Goal: Task Accomplishment & Management: Complete application form

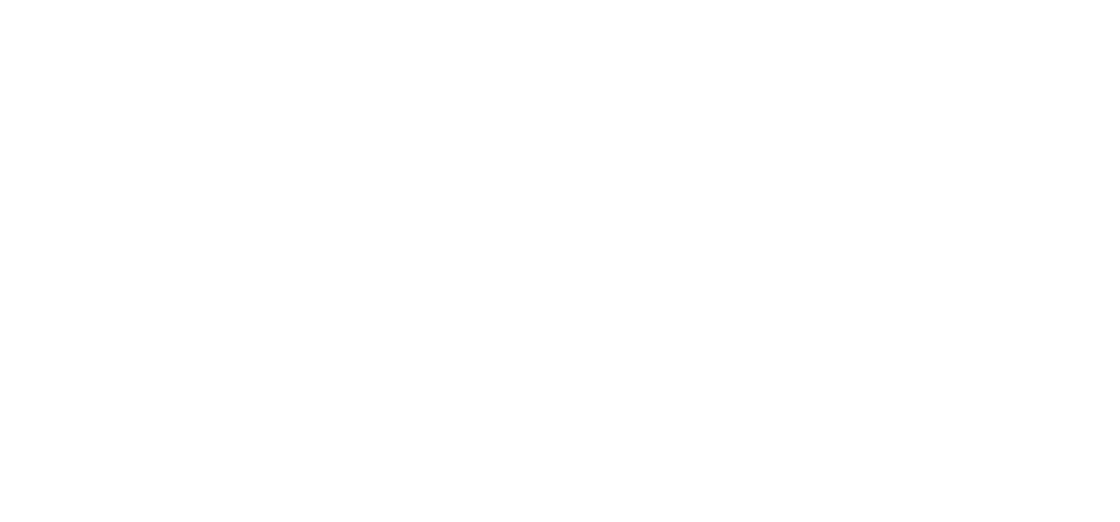
scroll to position [101, 0]
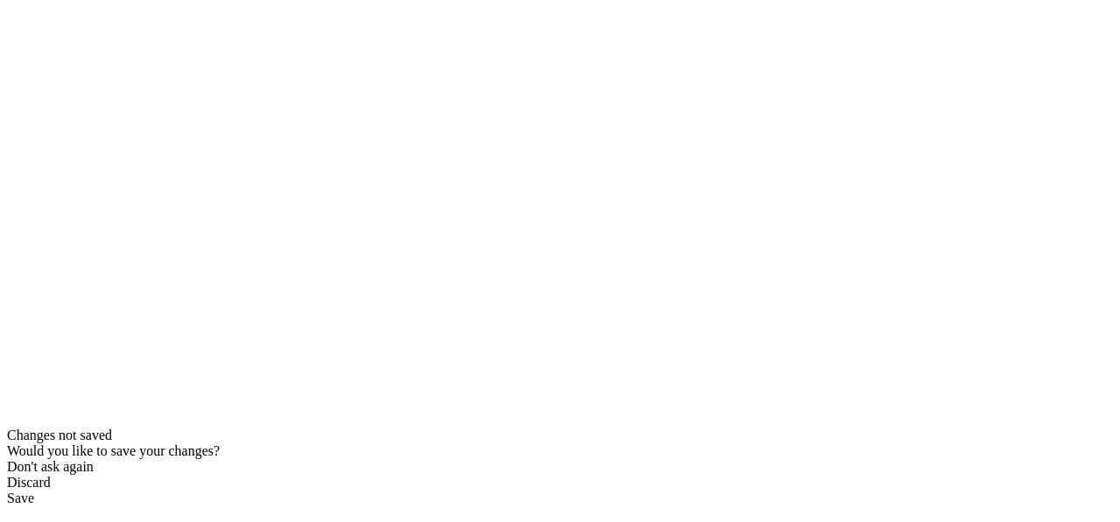
type input "[EMAIL_ADDRESS][DOMAIN_NAME]"
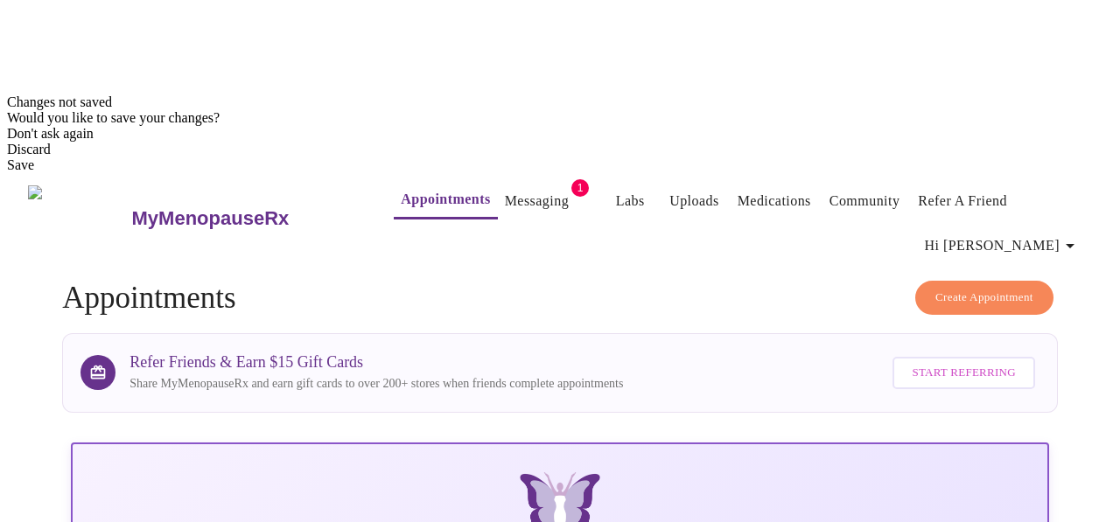
scroll to position [551, 0]
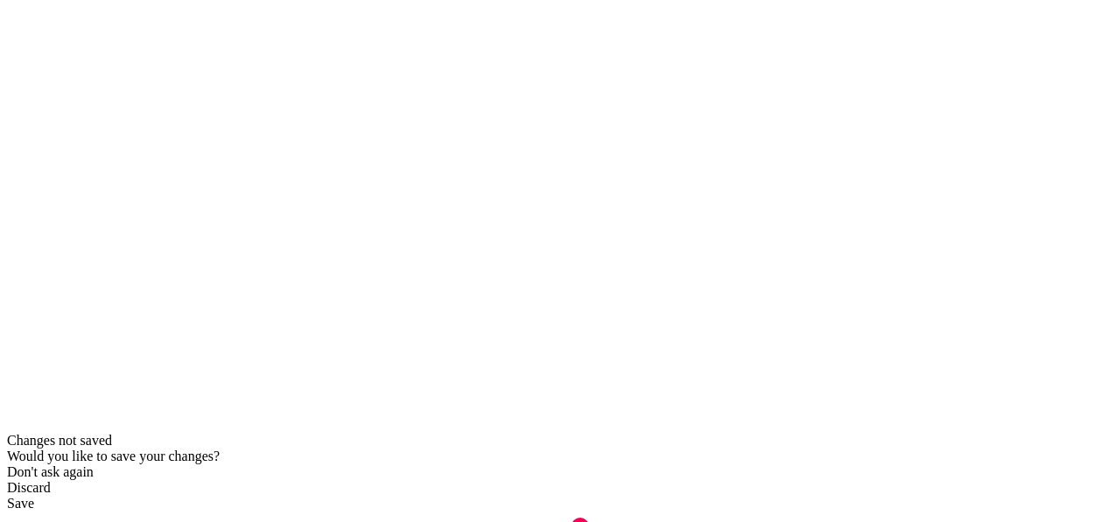
scroll to position [103, 0]
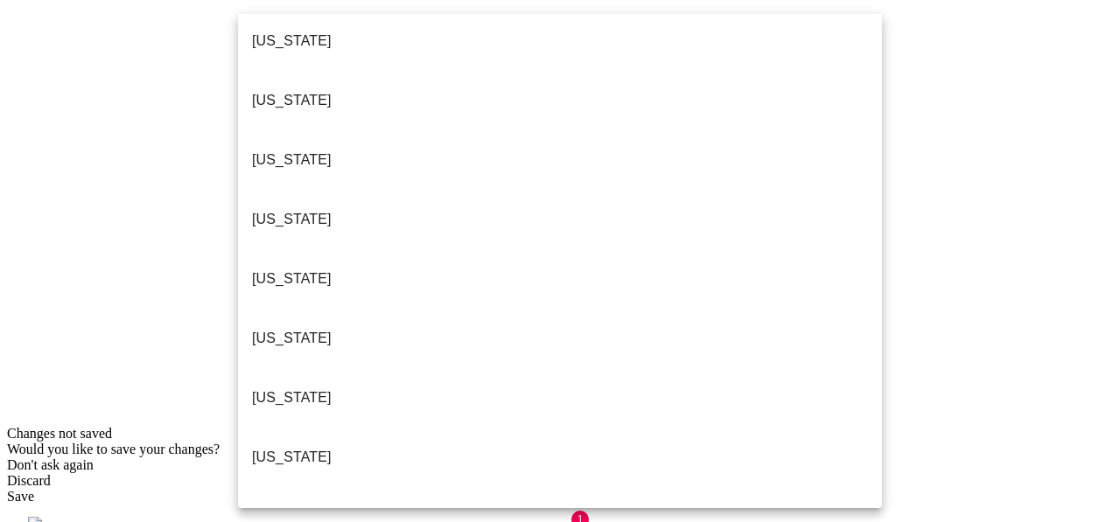
scroll to position [255, 0]
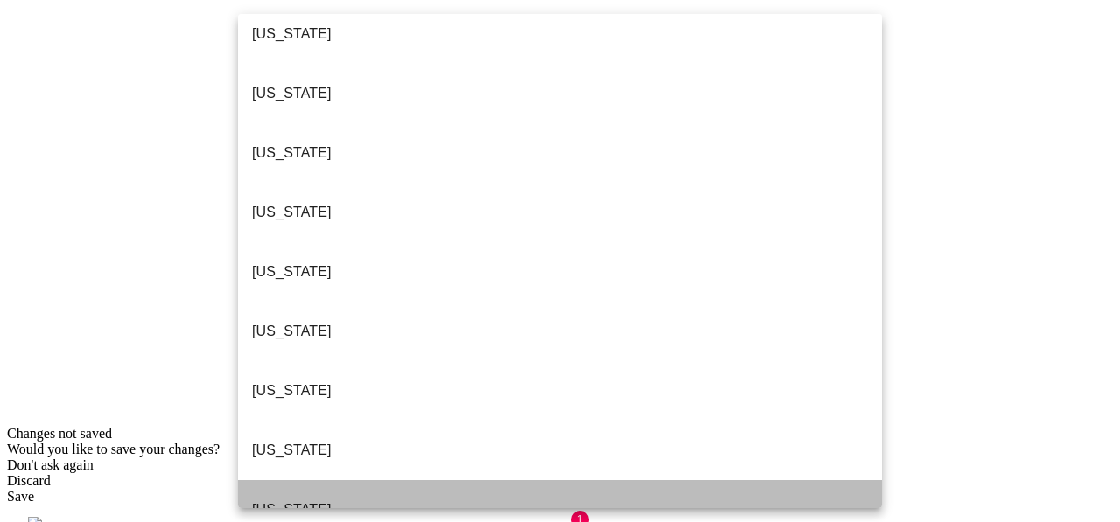
click at [487, 480] on li "[US_STATE]" at bounding box center [560, 509] width 644 height 59
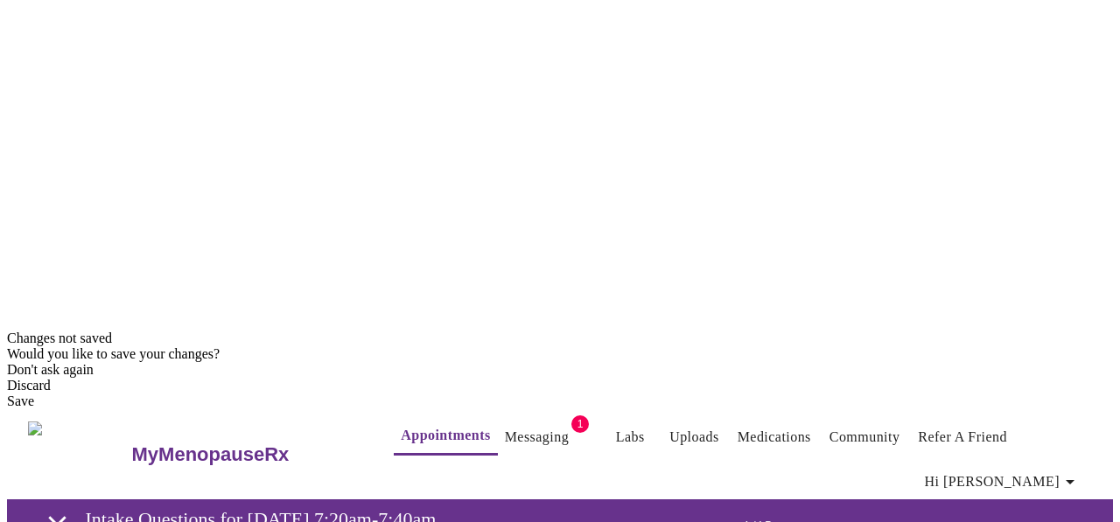
scroll to position [200, 0]
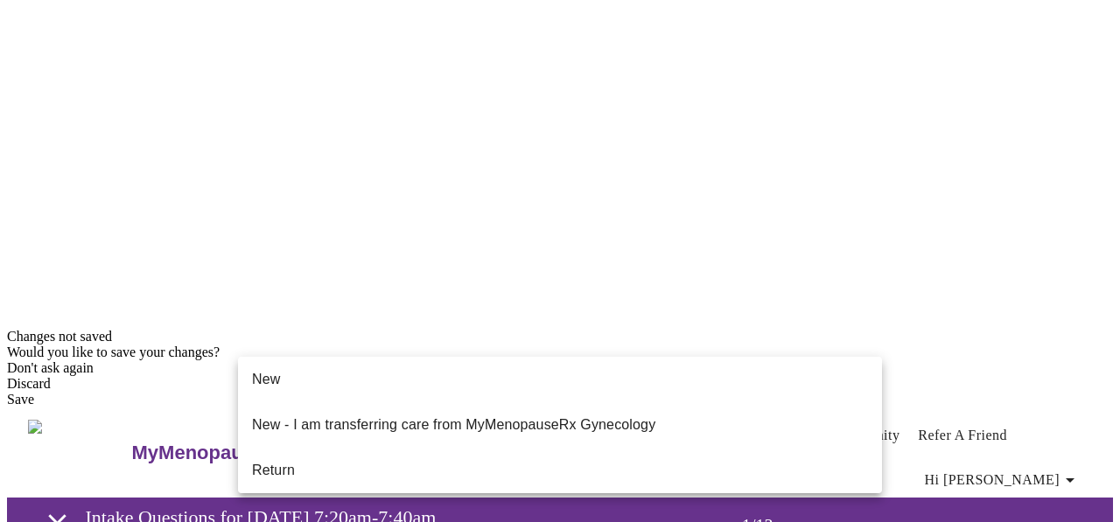
click at [472, 455] on li "Return" at bounding box center [560, 470] width 644 height 31
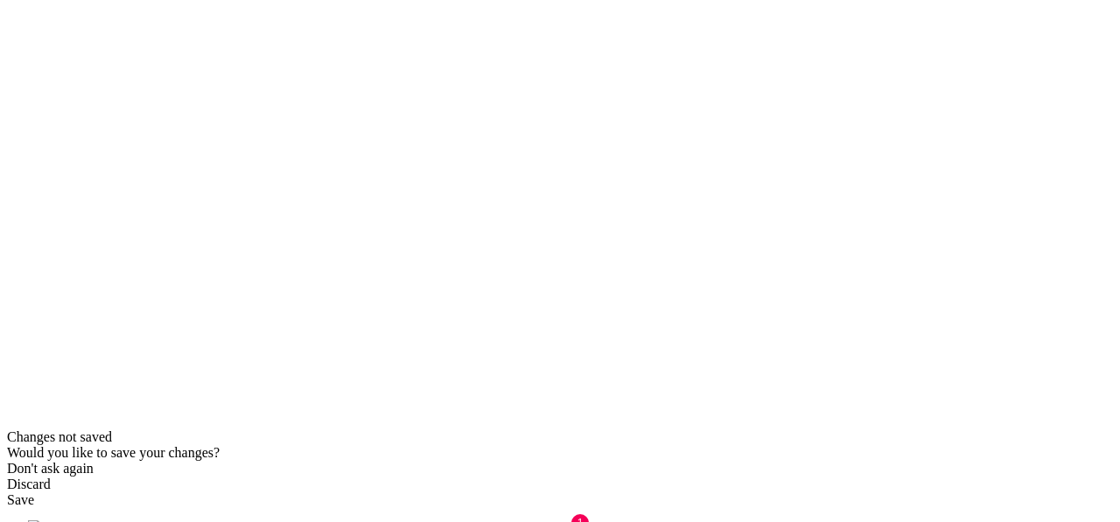
scroll to position [107, 0]
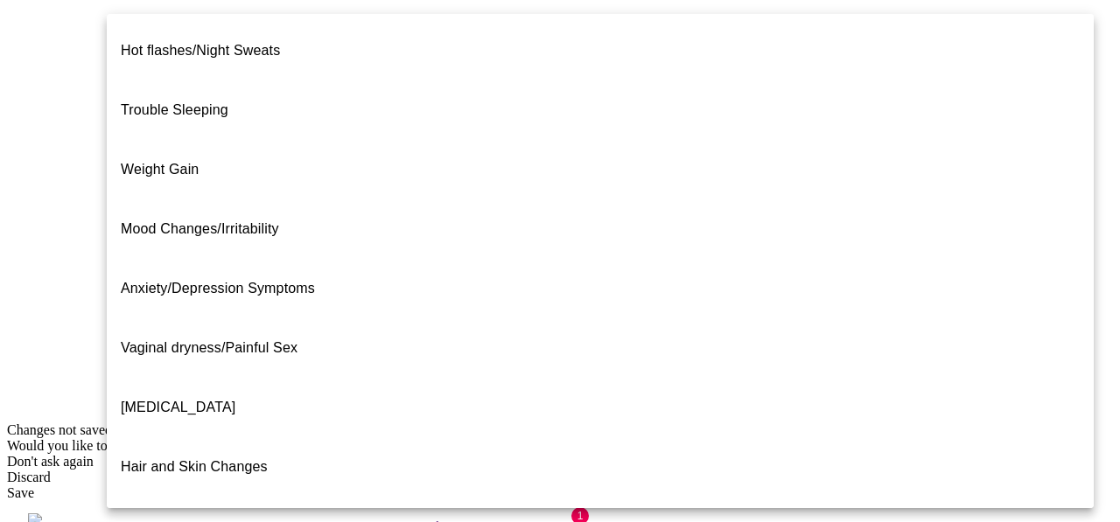
click at [794, 142] on li "Weight Gain" at bounding box center [600, 169] width 987 height 59
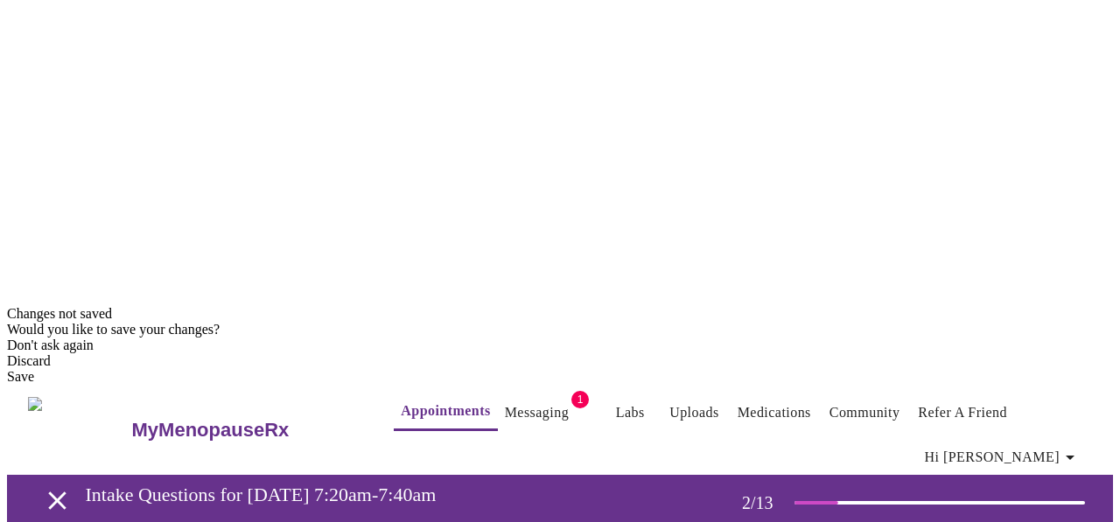
scroll to position [227, 0]
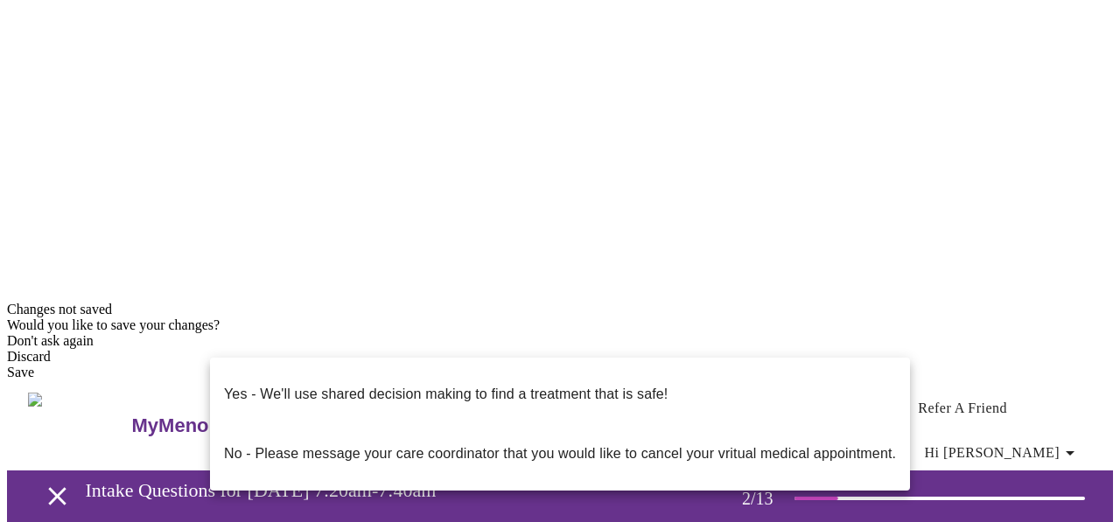
click at [653, 384] on p "Yes - We'll use shared decision making to find a treatment that is safe!" at bounding box center [445, 394] width 443 height 21
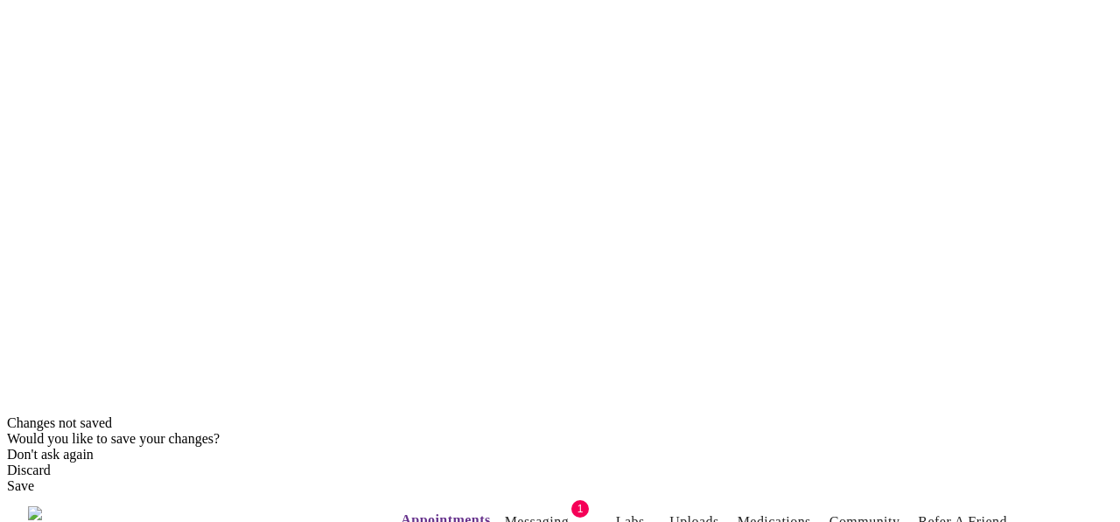
scroll to position [120, 0]
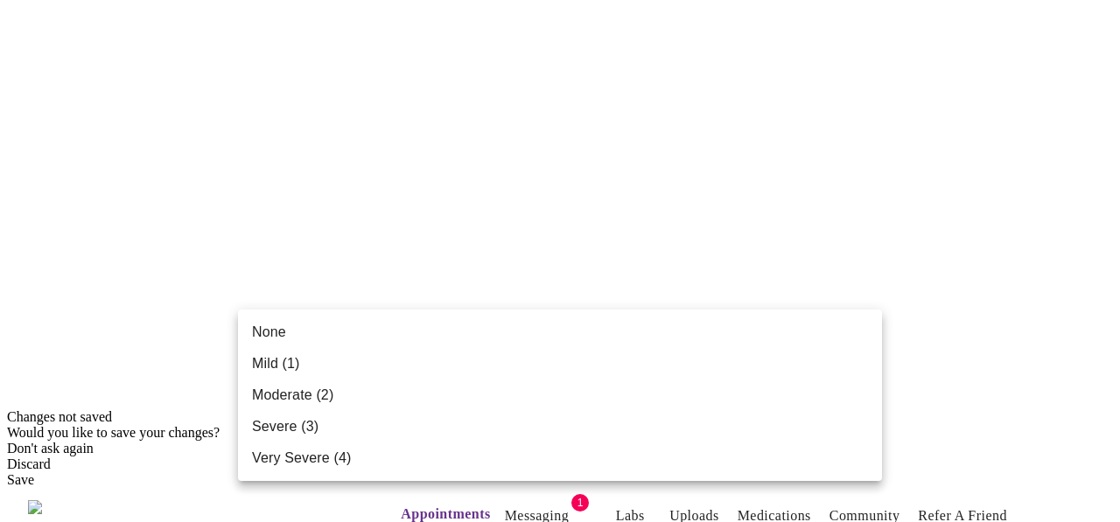
click at [831, 357] on li "Mild (1)" at bounding box center [560, 363] width 644 height 31
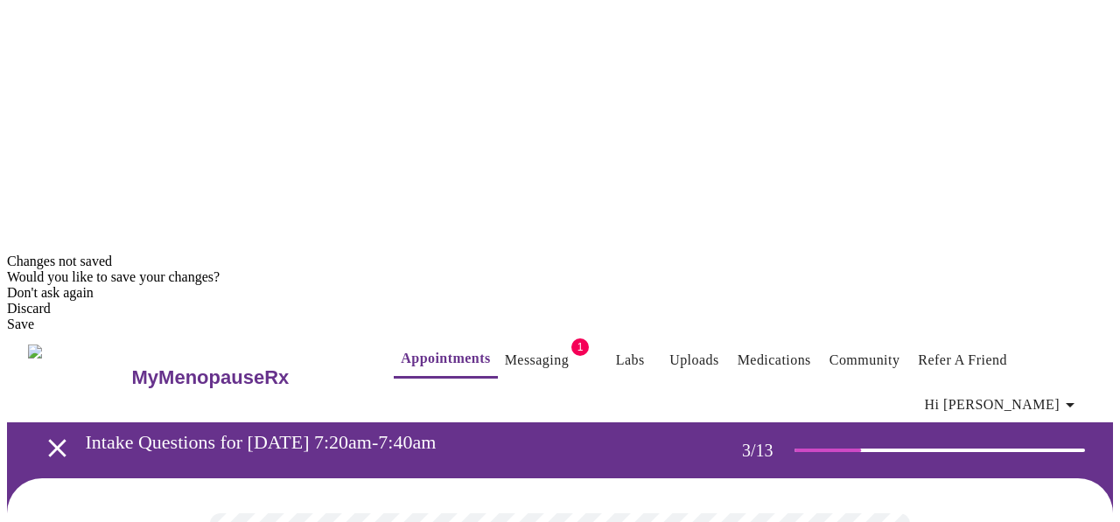
scroll to position [283, 0]
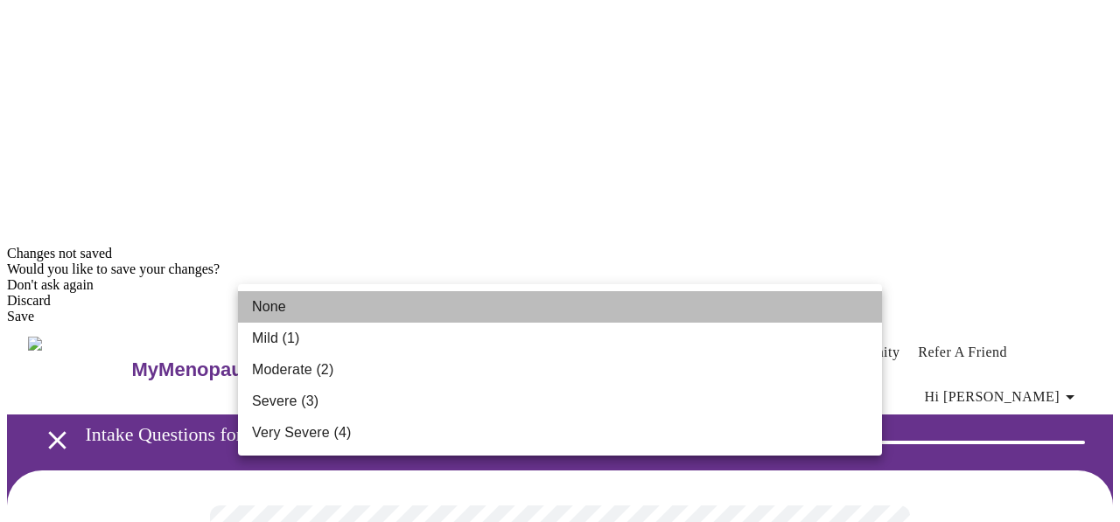
click at [813, 304] on li "None" at bounding box center [560, 306] width 644 height 31
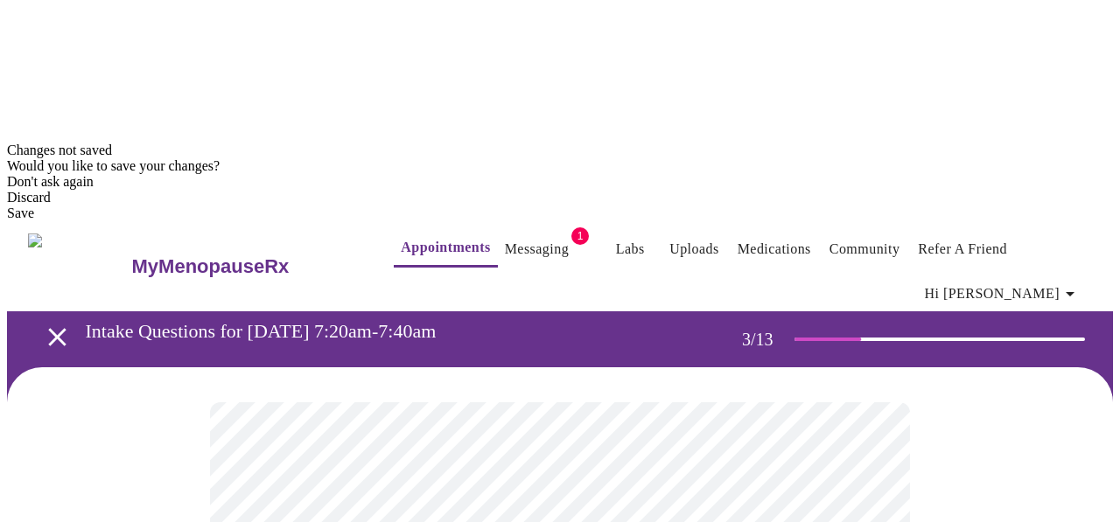
scroll to position [388, 0]
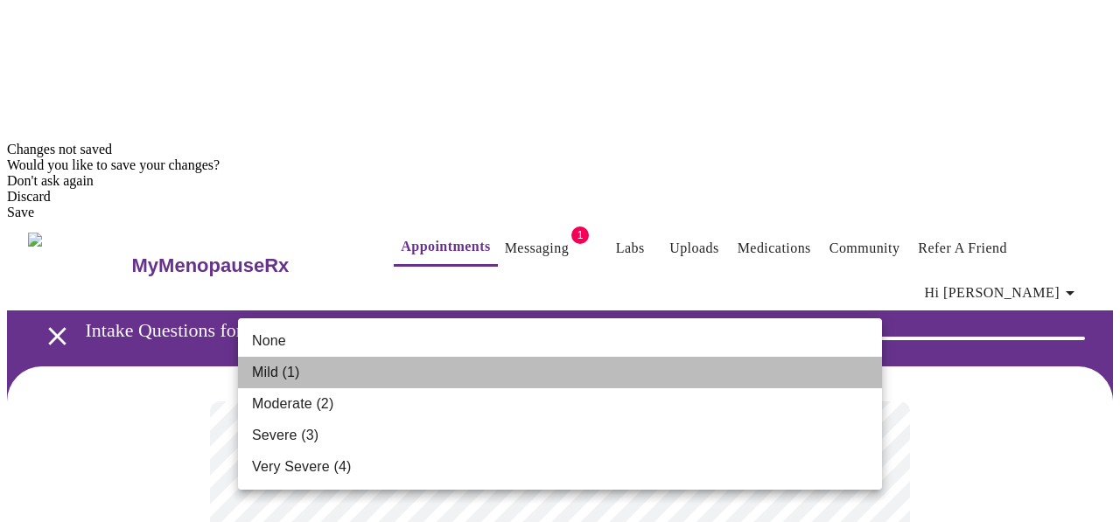
click at [810, 364] on li "Mild (1)" at bounding box center [560, 372] width 644 height 31
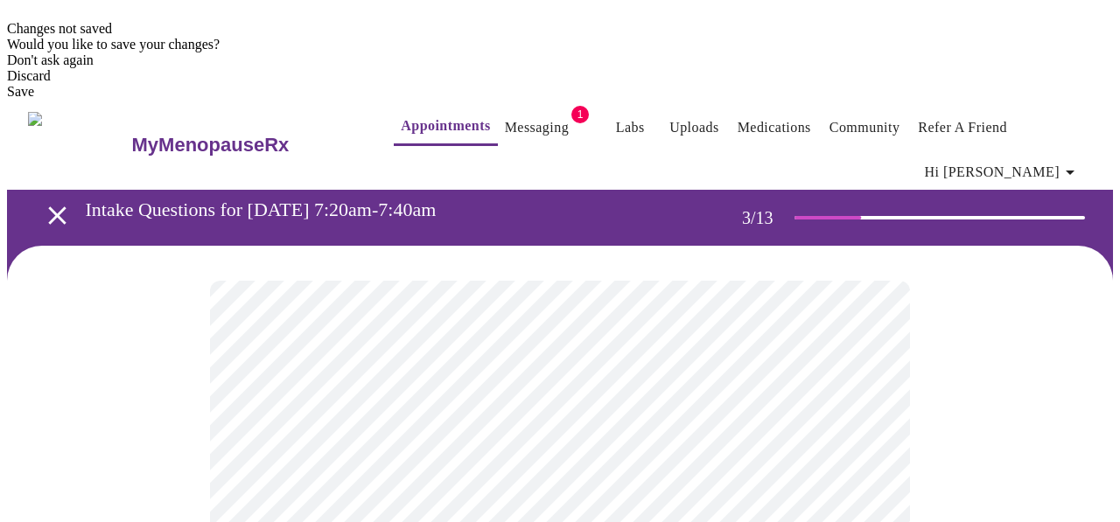
scroll to position [510, 0]
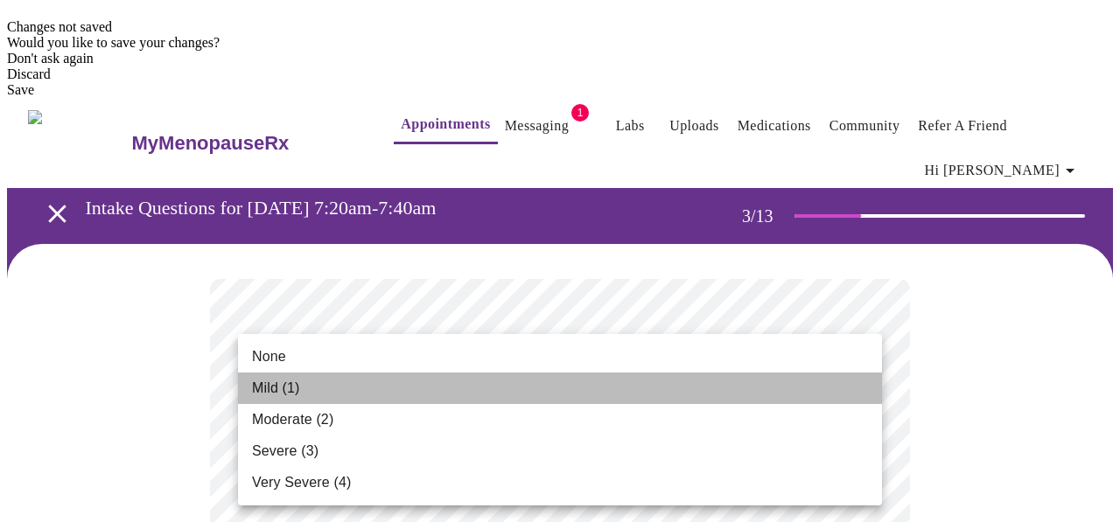
click at [806, 383] on li "Mild (1)" at bounding box center [560, 388] width 644 height 31
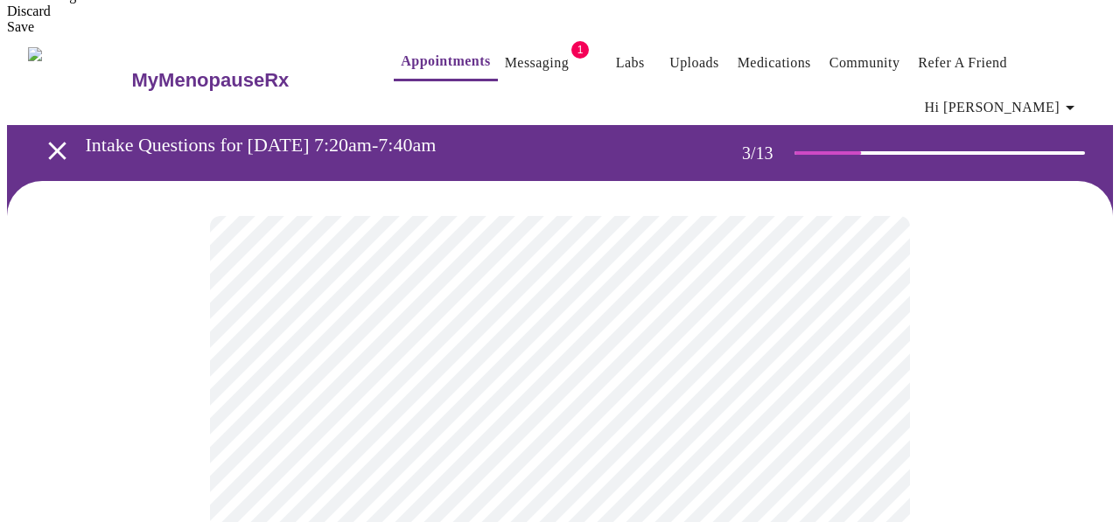
scroll to position [597, 0]
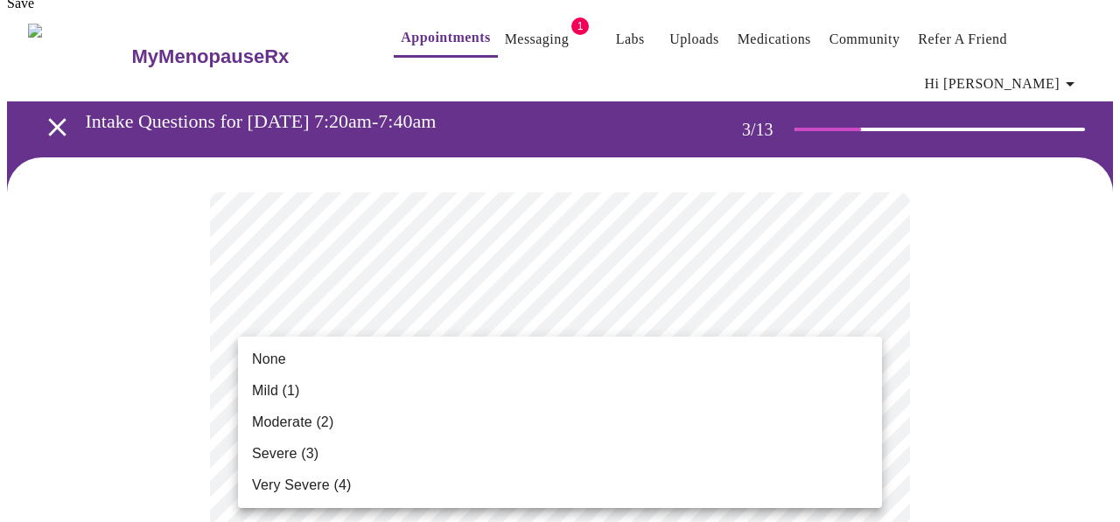
click at [794, 395] on li "Mild (1)" at bounding box center [560, 390] width 644 height 31
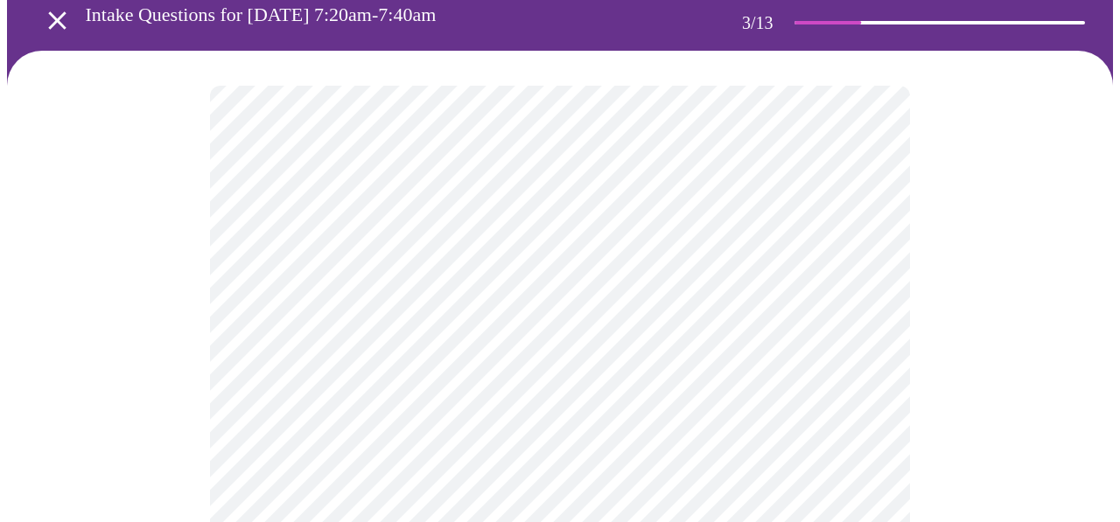
scroll to position [704, 0]
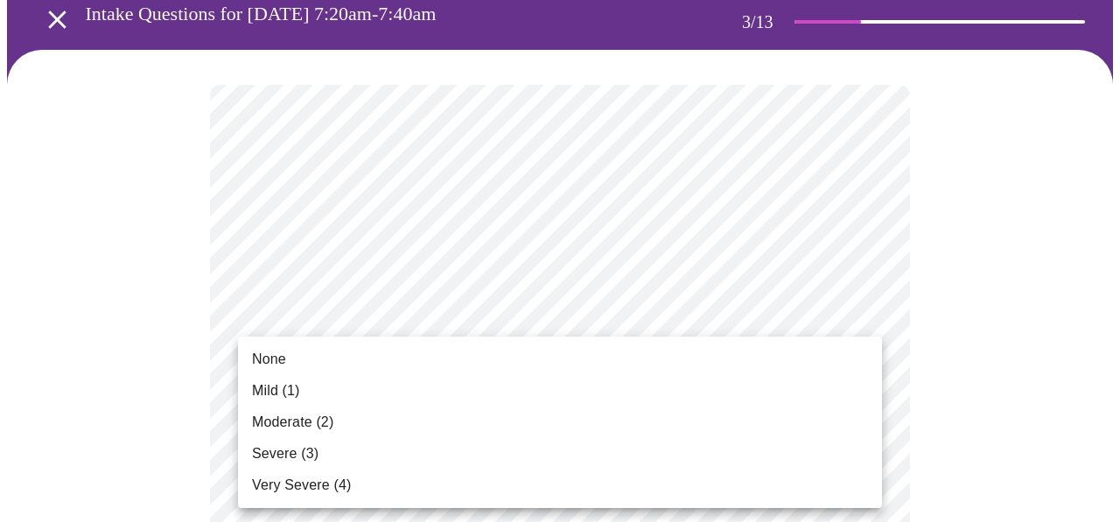
click at [764, 388] on li "Mild (1)" at bounding box center [560, 390] width 644 height 31
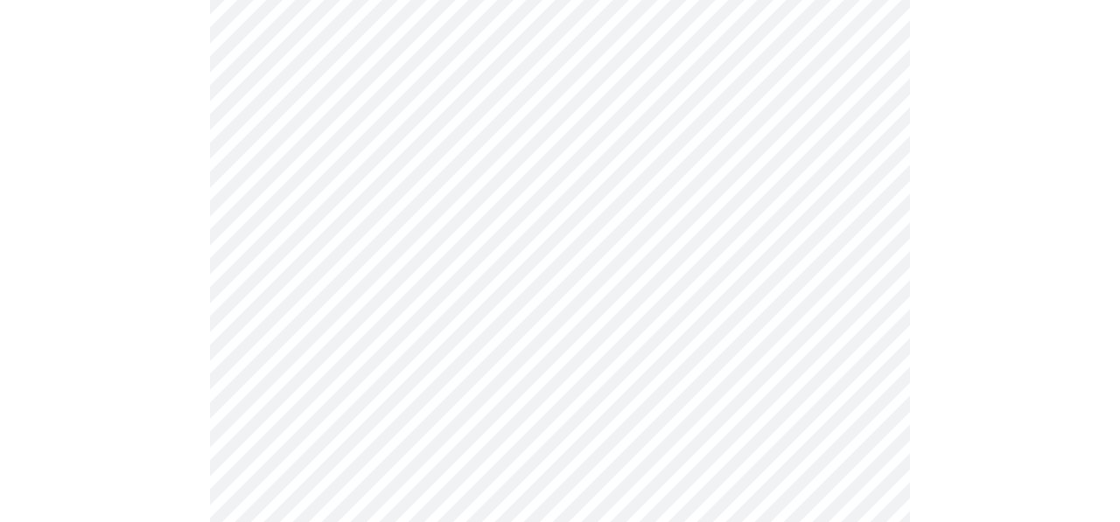
scroll to position [824, 0]
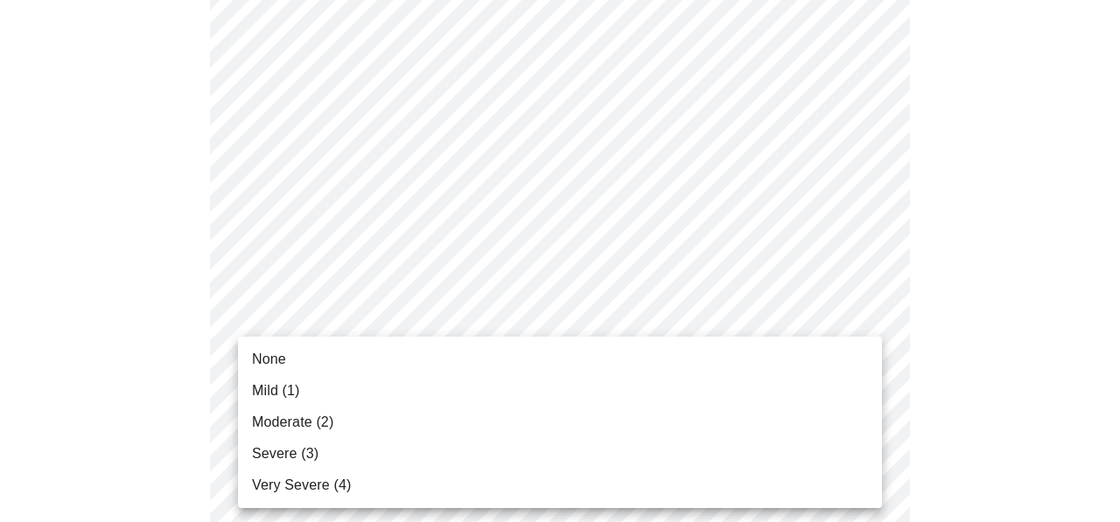
click at [744, 389] on li "Mild (1)" at bounding box center [560, 390] width 644 height 31
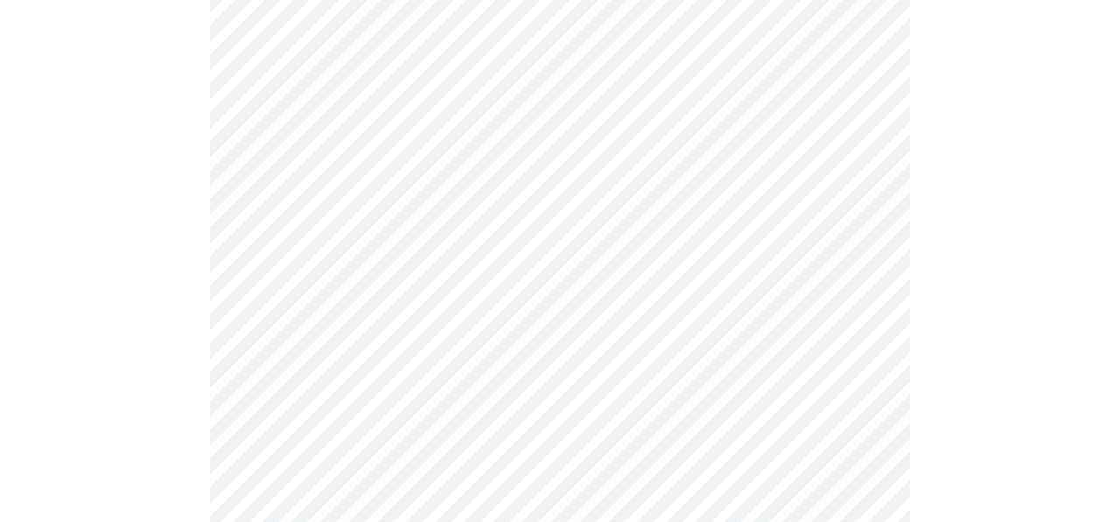
scroll to position [1027, 0]
click at [721, 299] on body "MyMenopauseRx Appointments Messaging 1 Labs Uploads Medications Community Refer…" at bounding box center [560, 370] width 1106 height 2781
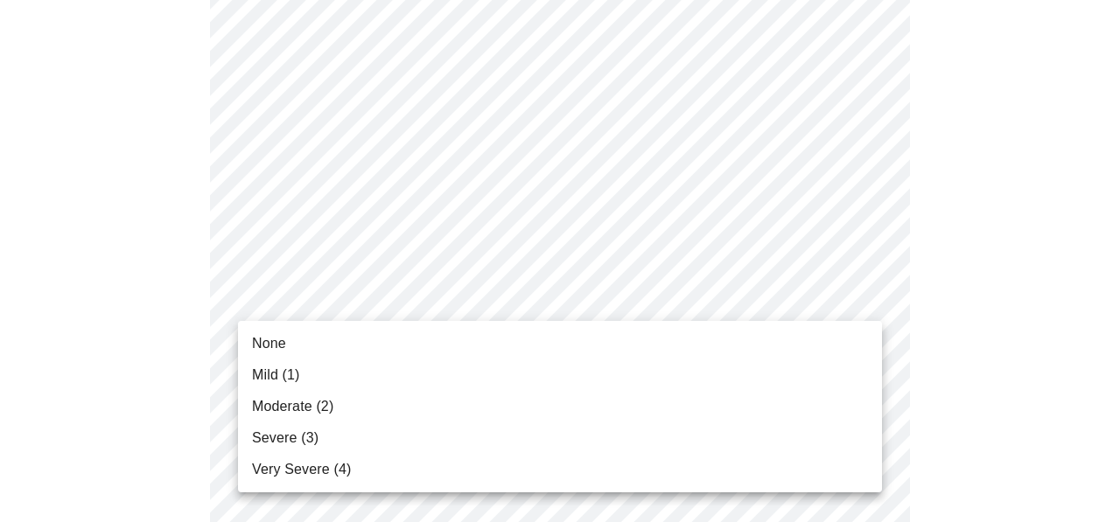
click at [274, 343] on span "None" at bounding box center [269, 343] width 34 height 21
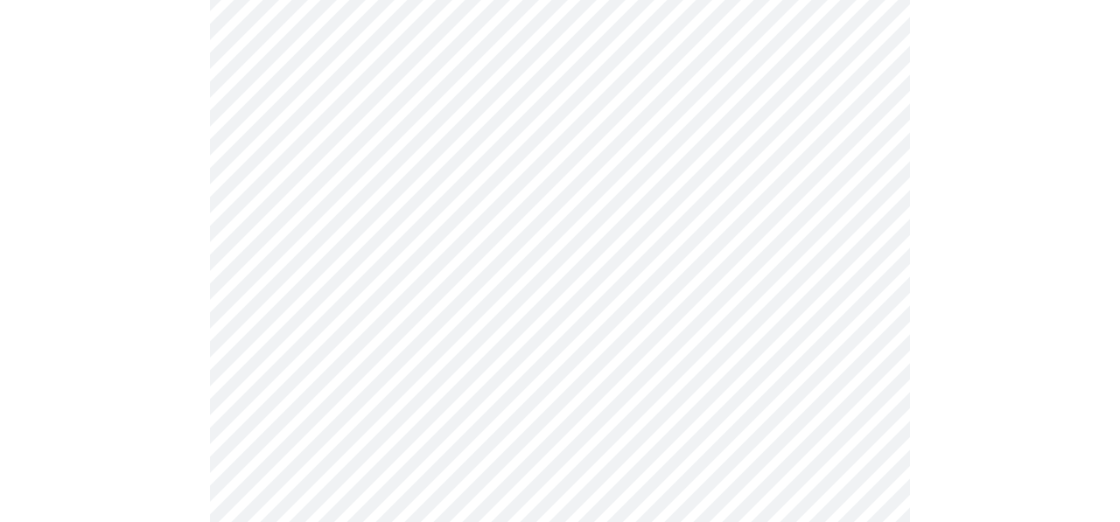
scroll to position [1158, 0]
click at [489, 310] on body "MyMenopauseRx Appointments Messaging 1 Labs Uploads Medications Community Refer…" at bounding box center [560, 227] width 1106 height 2756
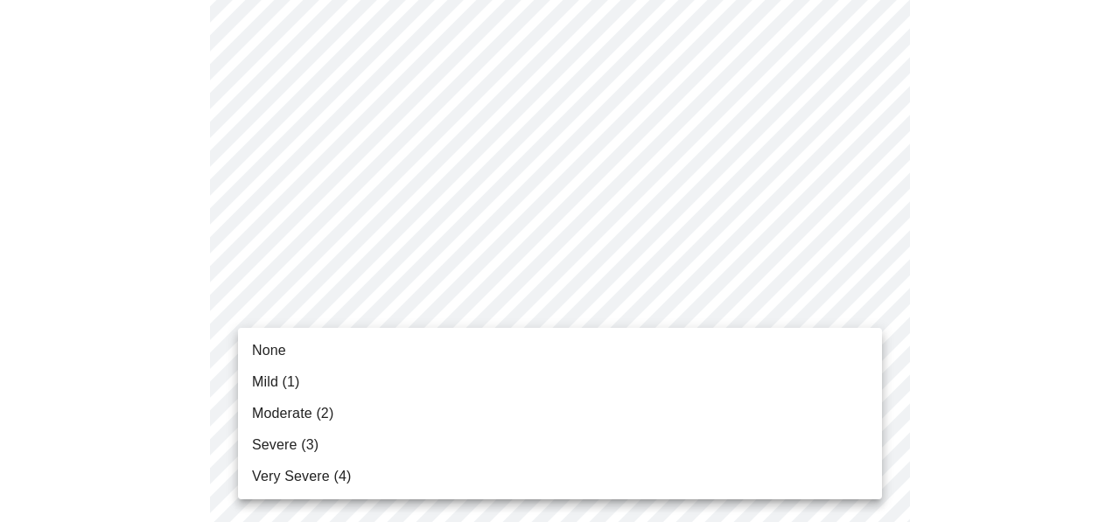
click at [485, 374] on li "Mild (1)" at bounding box center [560, 382] width 644 height 31
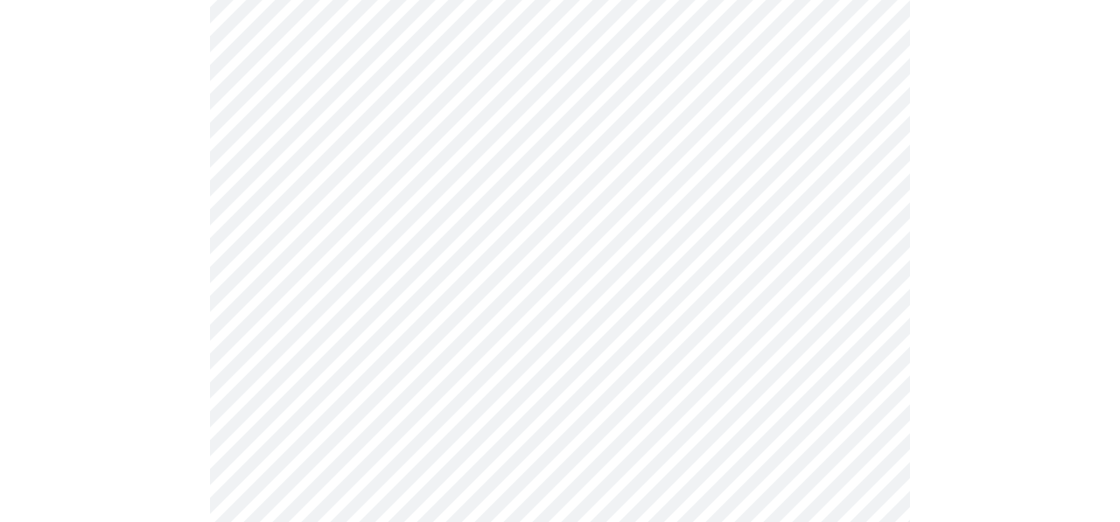
scroll to position [1275, 0]
click at [484, 325] on body "MyMenopauseRx Appointments Messaging 1 Labs Uploads Medications Community Refer…" at bounding box center [560, 98] width 1106 height 2732
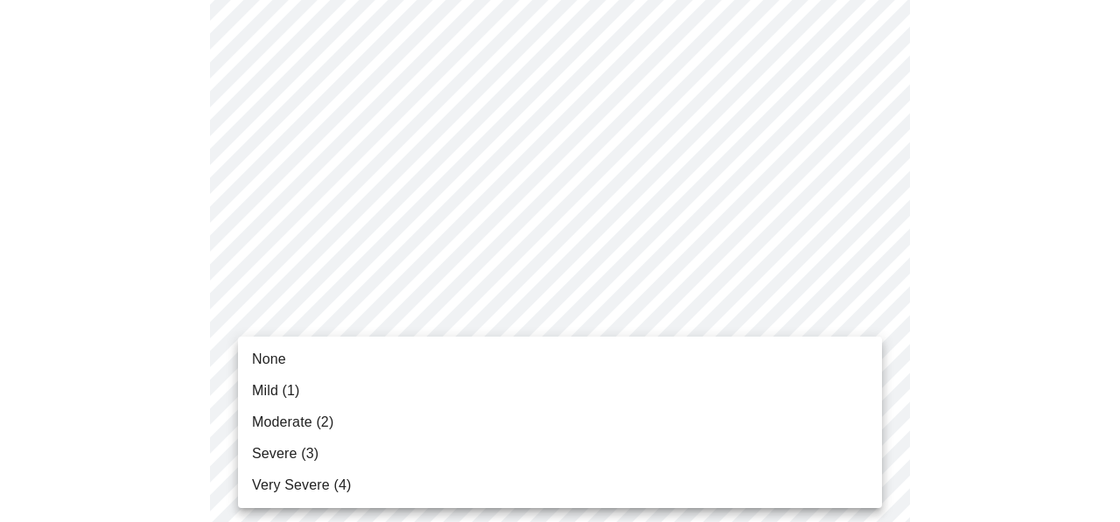
click at [466, 355] on li "None" at bounding box center [560, 359] width 644 height 31
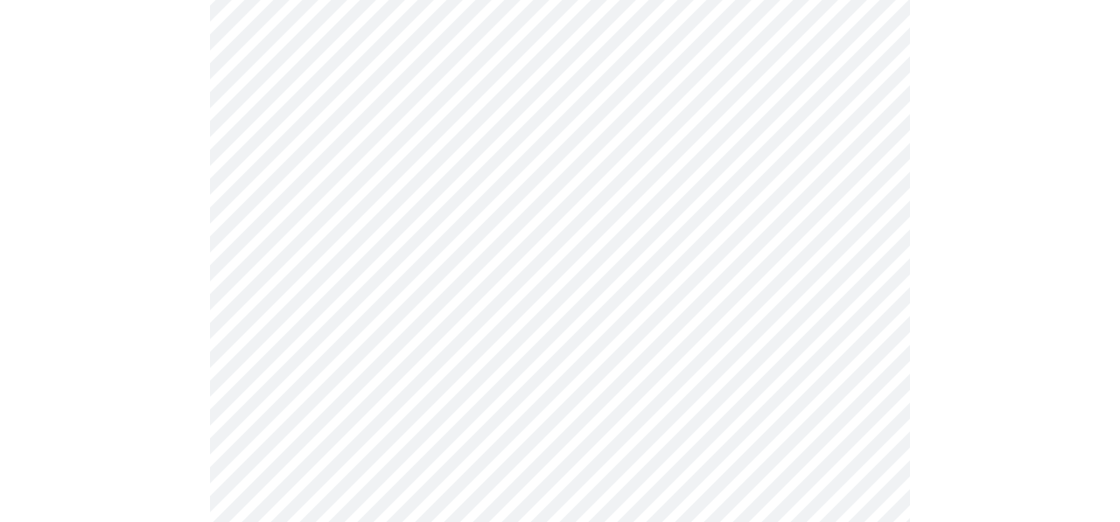
scroll to position [1393, 0]
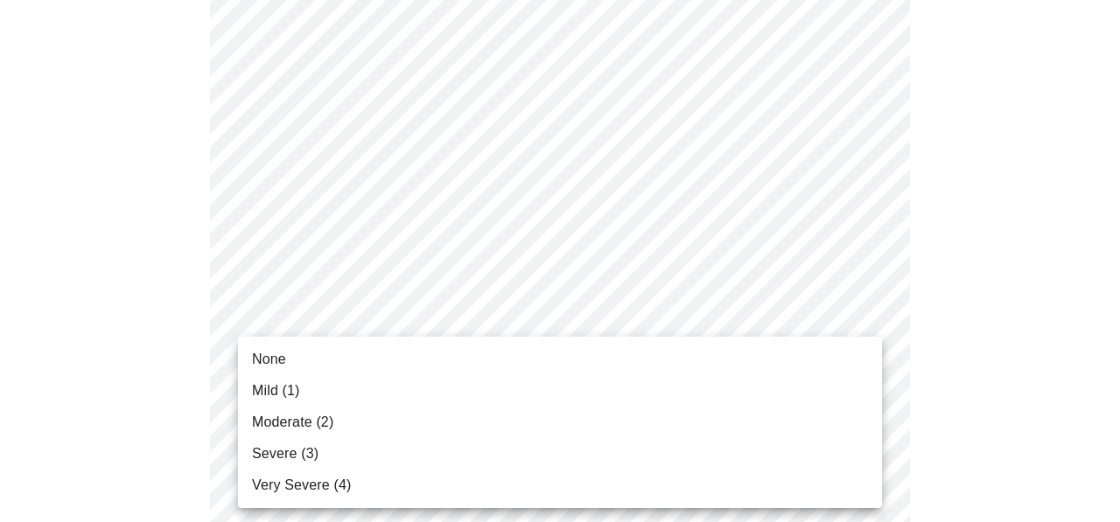
click at [450, 361] on li "None" at bounding box center [560, 359] width 644 height 31
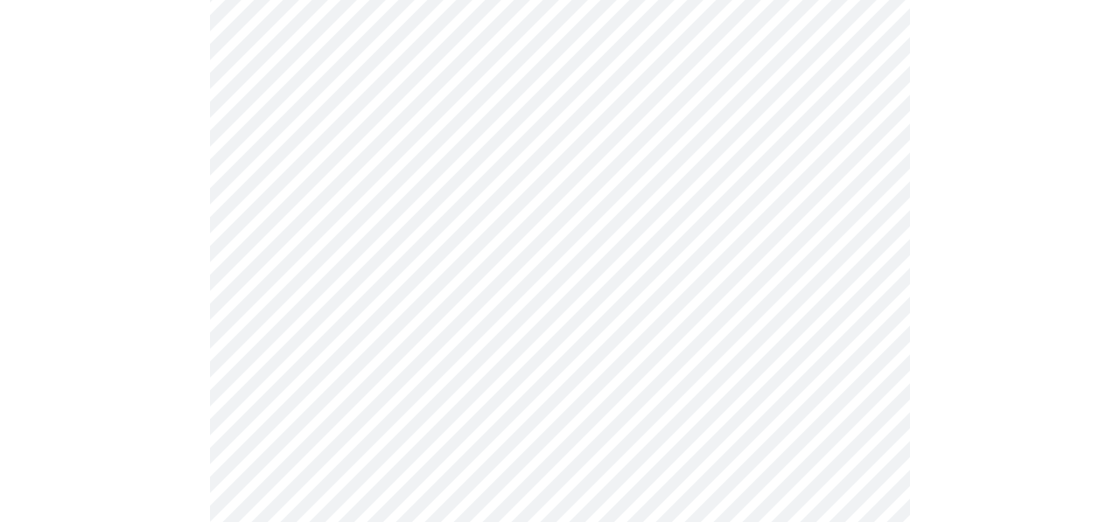
scroll to position [873, 0]
click at [413, 220] on body "MyMenopauseRx Appointments Messaging 1 Labs Uploads Medications Community Refer…" at bounding box center [560, 310] width 1106 height 2352
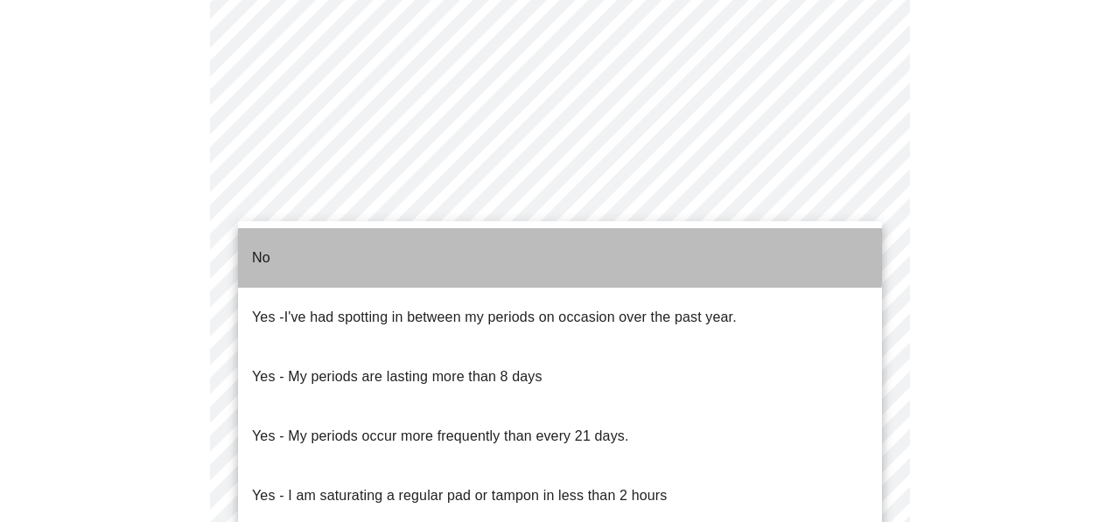
click at [414, 243] on li "No" at bounding box center [560, 257] width 644 height 59
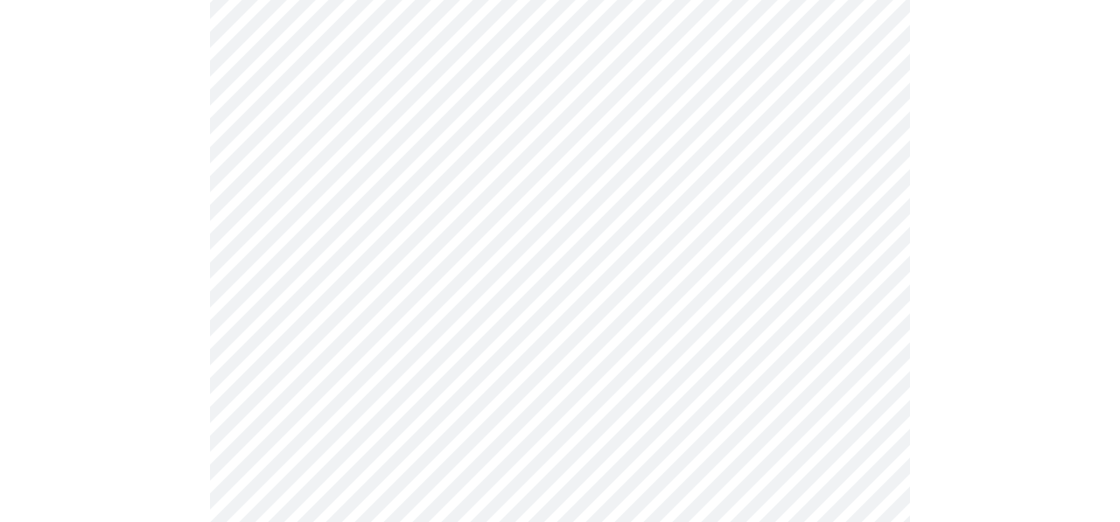
click at [434, 342] on body "MyMenopauseRx Appointments Messaging 1 Labs Uploads Medications Community Refer…" at bounding box center [560, 305] width 1106 height 2342
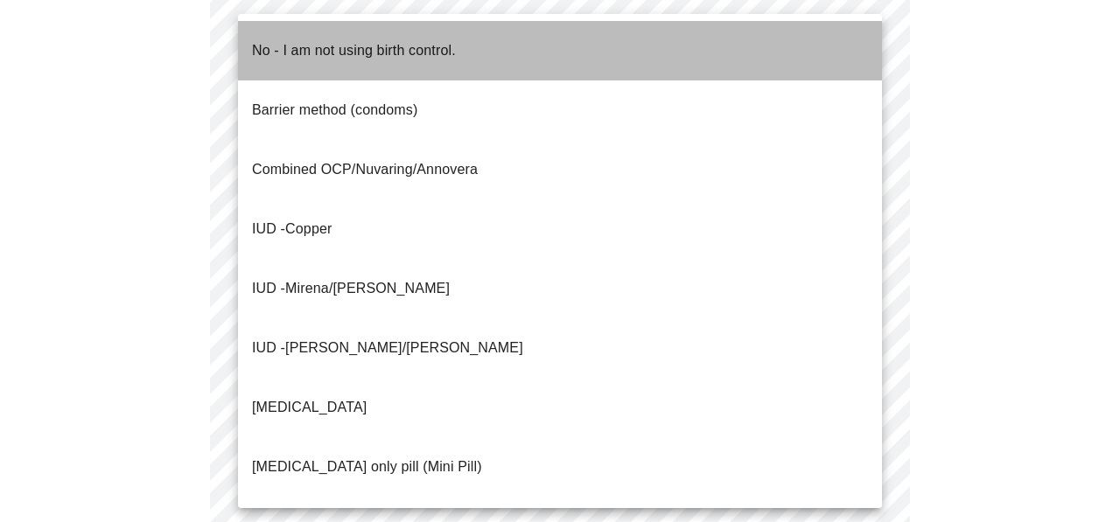
click at [364, 42] on p "No - I am not using birth control." at bounding box center [354, 50] width 204 height 21
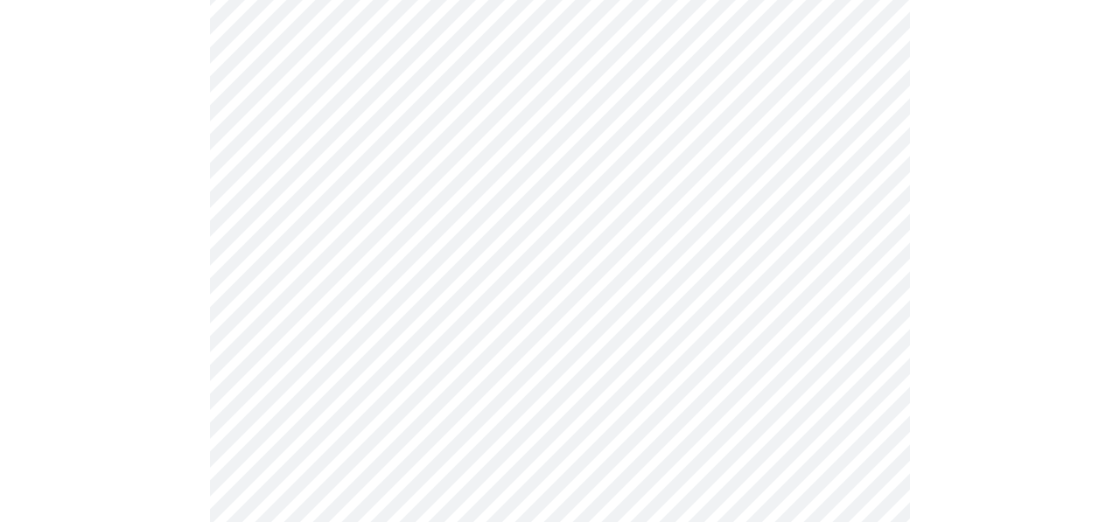
scroll to position [975, 0]
click at [464, 256] on body "MyMenopauseRx Appointments Messaging 1 Labs Uploads Medications Community Refer…" at bounding box center [560, 197] width 1106 height 2331
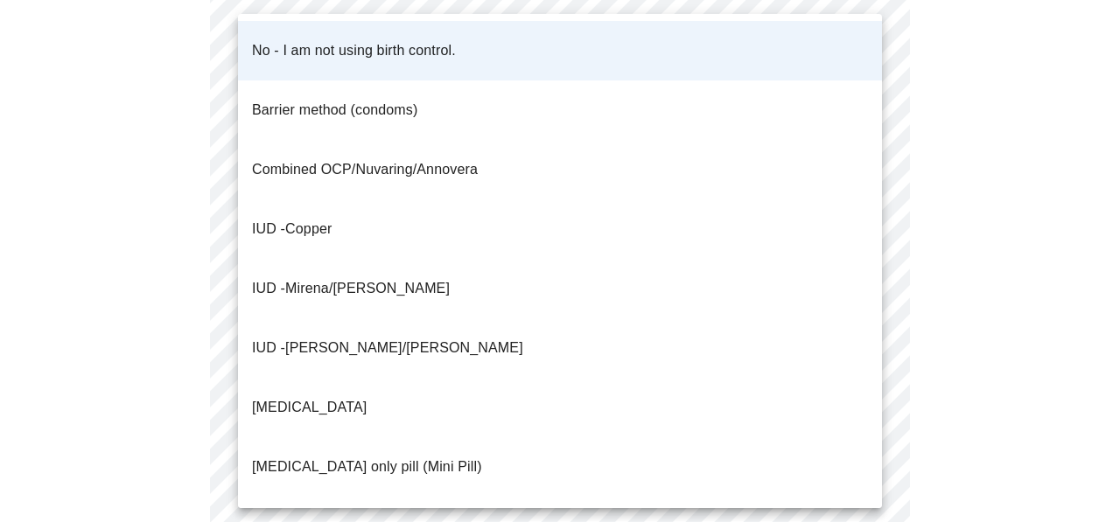
click at [116, 320] on div at bounding box center [560, 261] width 1120 height 522
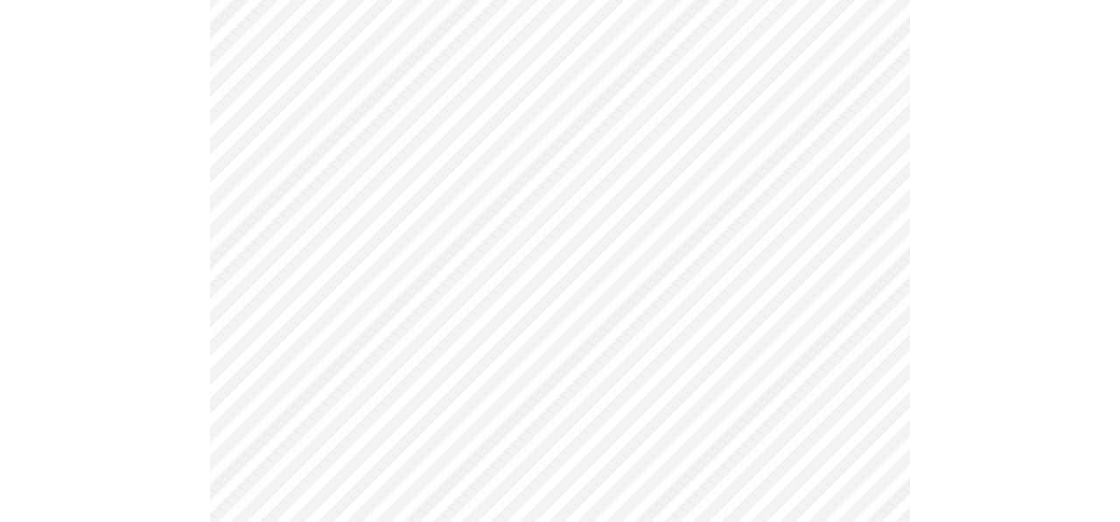
scroll to position [1086, 0]
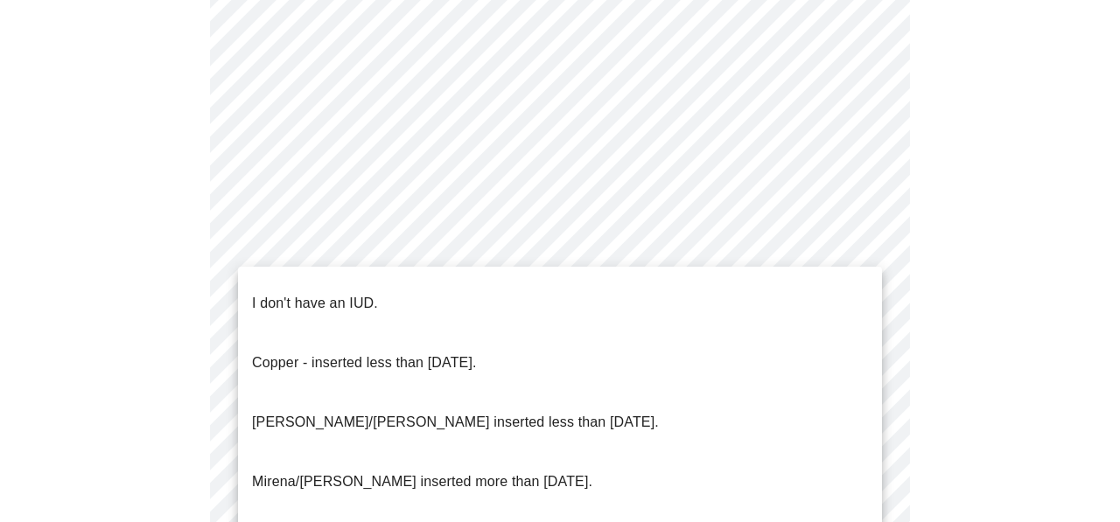
click at [529, 278] on body "MyMenopauseRx Appointments Messaging 1 Labs Uploads Medications Community Refer…" at bounding box center [560, 86] width 1106 height 2331
click at [526, 283] on li "I don't have an IUD." at bounding box center [560, 303] width 644 height 59
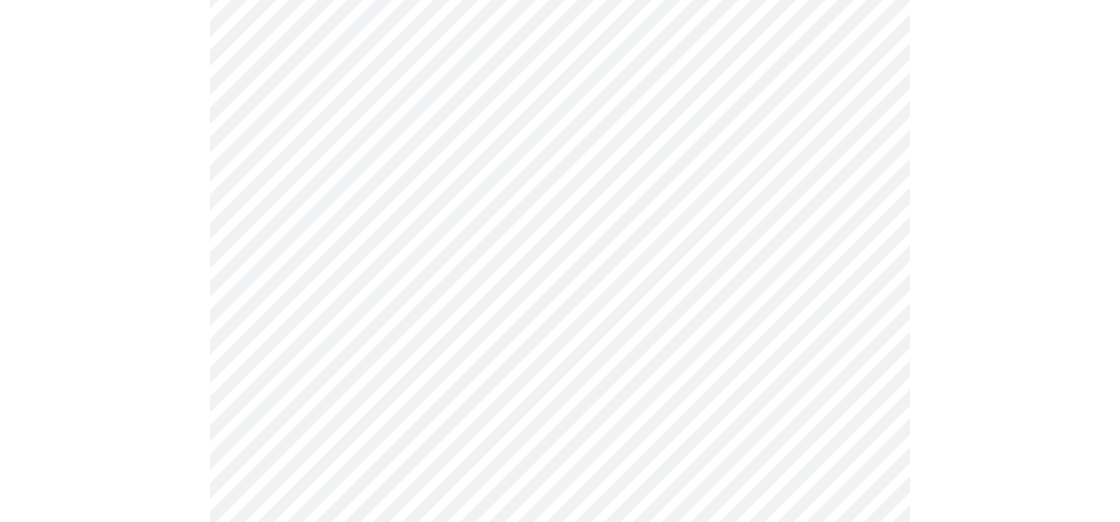
click at [520, 385] on body "MyMenopauseRx Appointments Messaging 1 Labs Uploads Medications Community Refer…" at bounding box center [560, 81] width 1106 height 2321
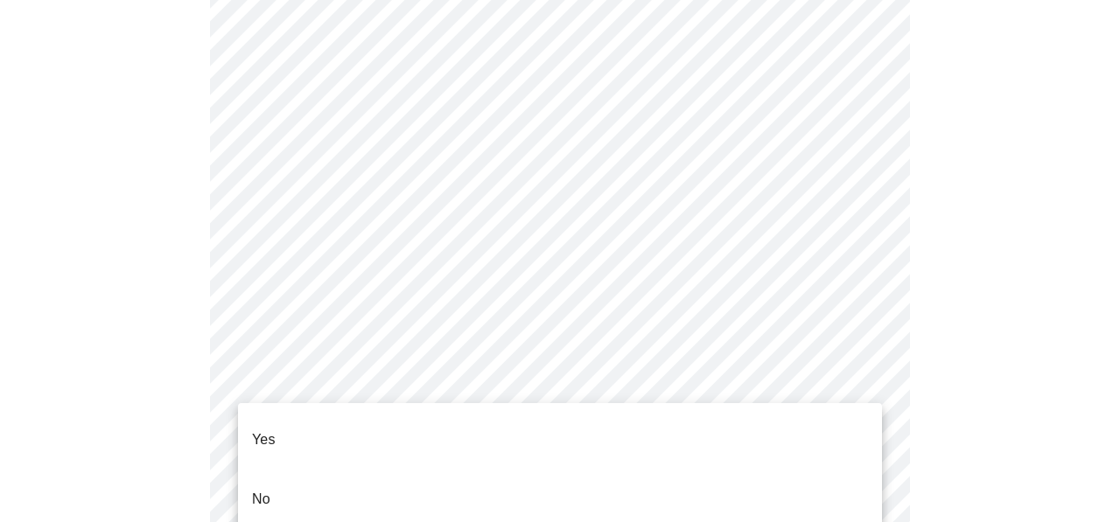
click at [499, 445] on li "Yes" at bounding box center [560, 439] width 644 height 59
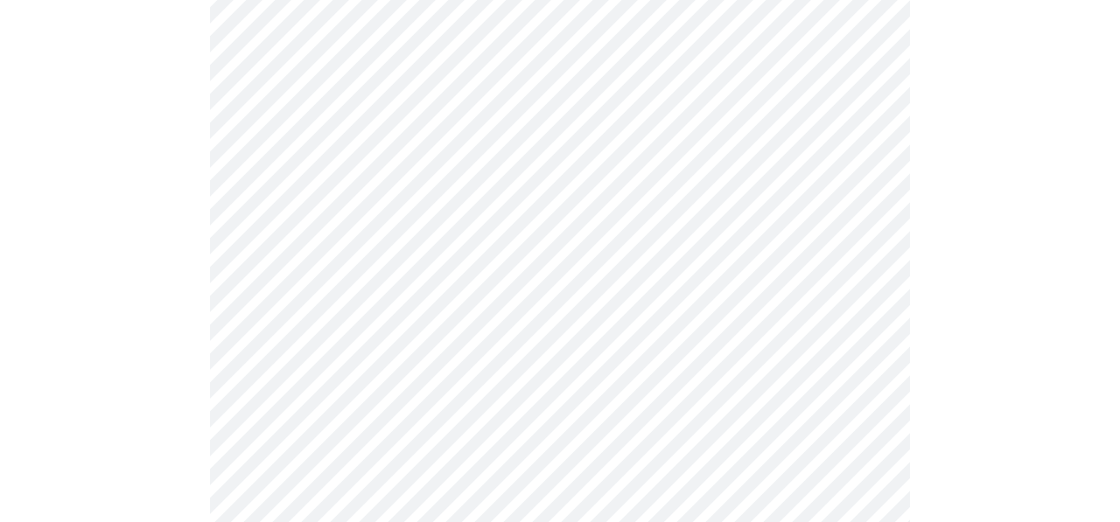
scroll to position [4649, 0]
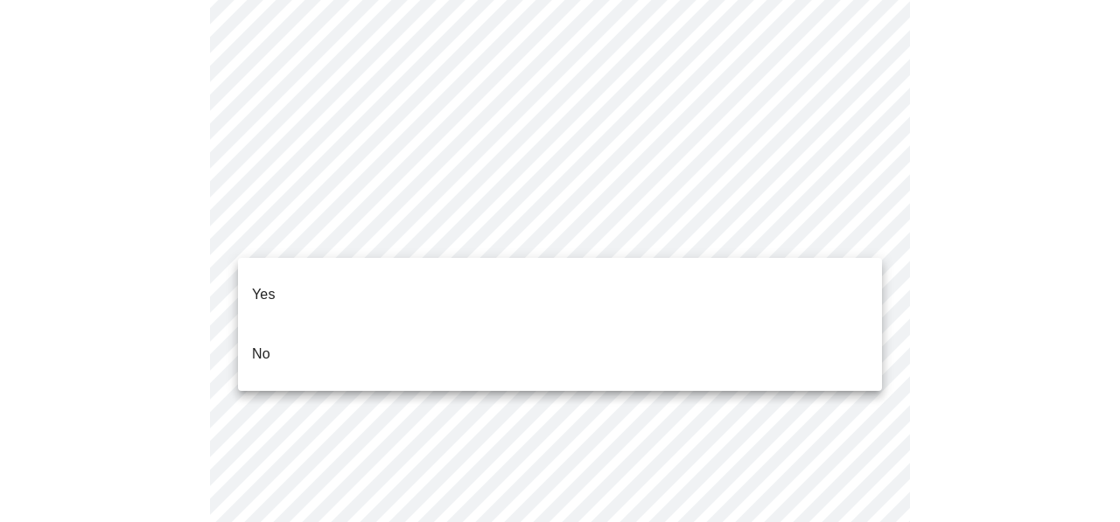
click at [726, 325] on li "No" at bounding box center [560, 354] width 644 height 59
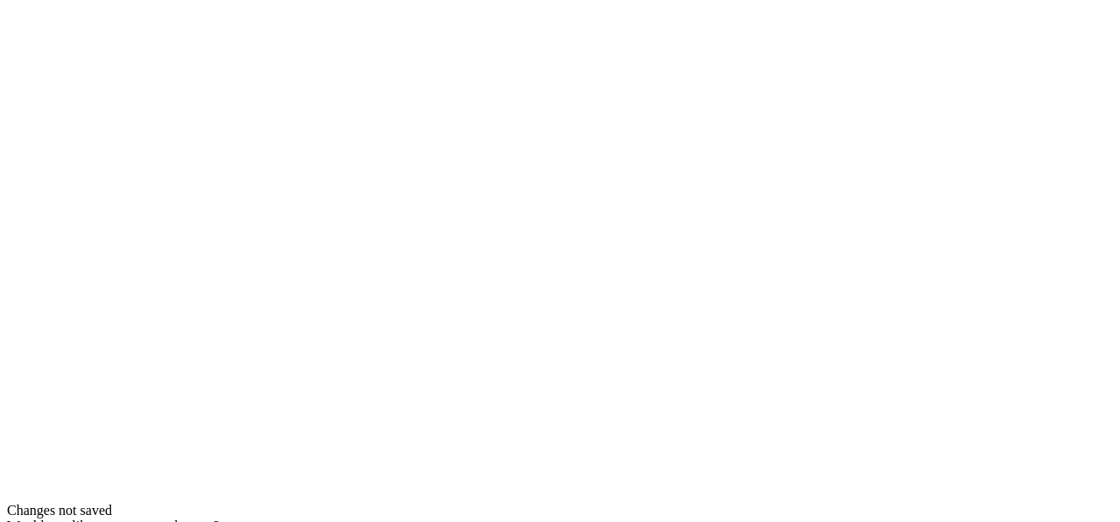
scroll to position [0, 0]
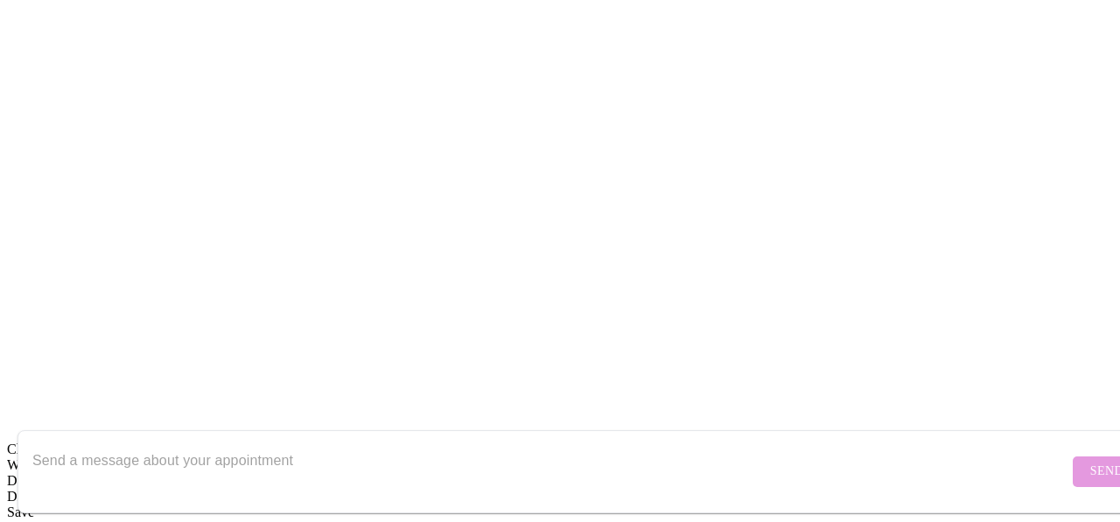
scroll to position [1235, 0]
click at [362, 447] on textarea "Send a message about your appointment" at bounding box center [550, 471] width 1036 height 56
type textarea "It is complete"
click at [1090, 461] on span "Send" at bounding box center [1106, 472] width 33 height 22
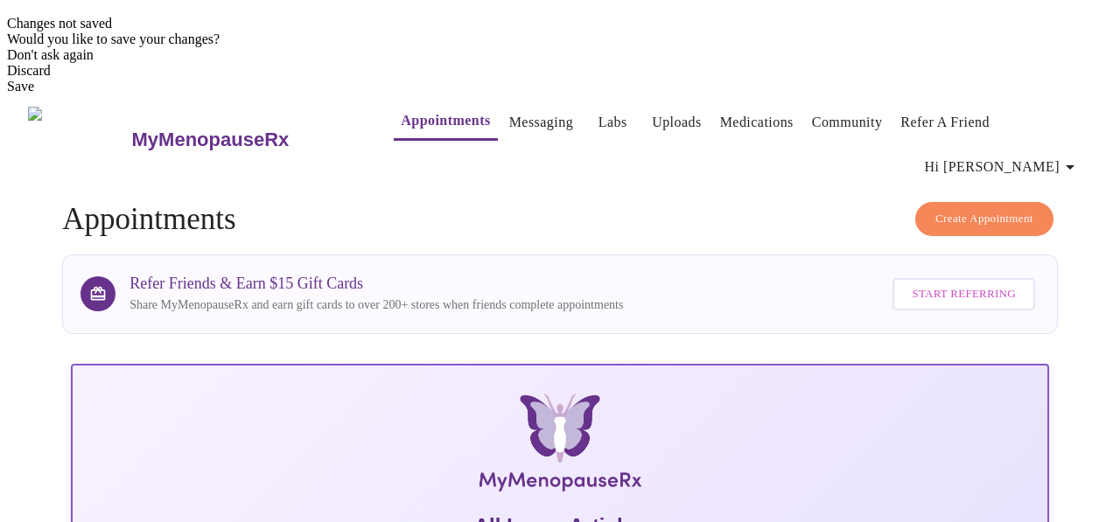
scroll to position [507, 0]
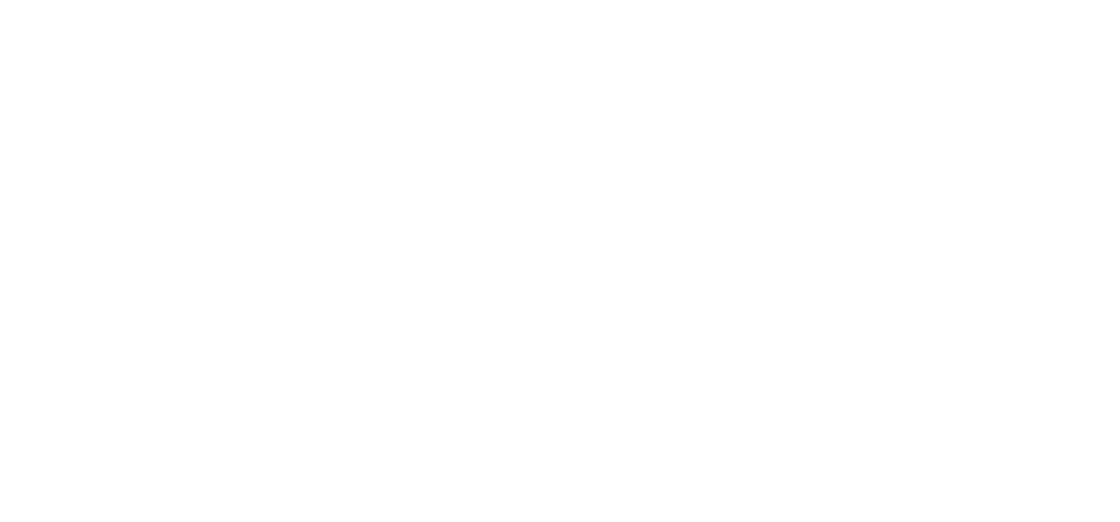
click at [709, 443] on textarea "Send a message about your appointment" at bounding box center [550, 471] width 1036 height 56
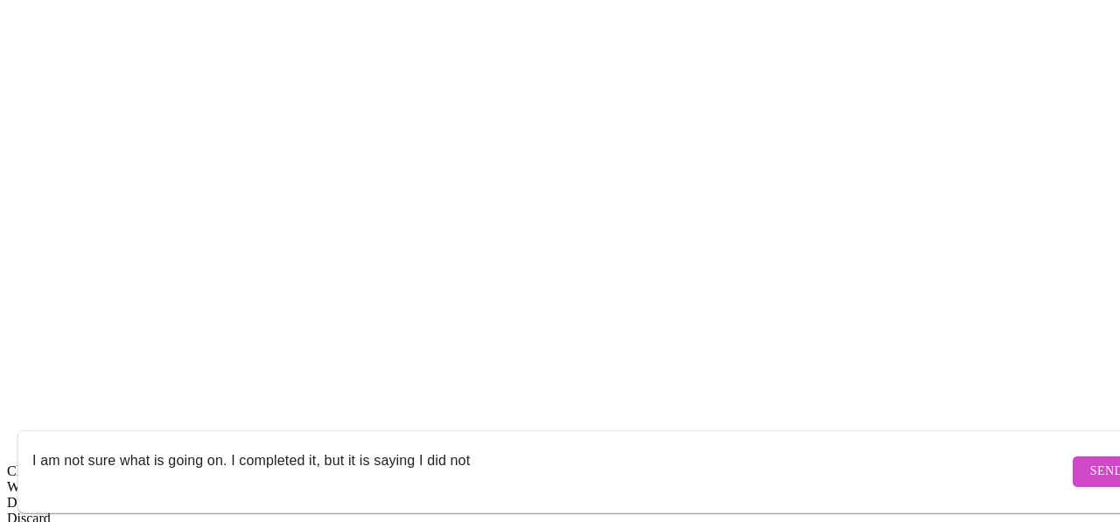
type textarea "I am not sure what is going on. I completed it, but it is saying I did not"
click at [1090, 461] on span "Send" at bounding box center [1106, 472] width 33 height 22
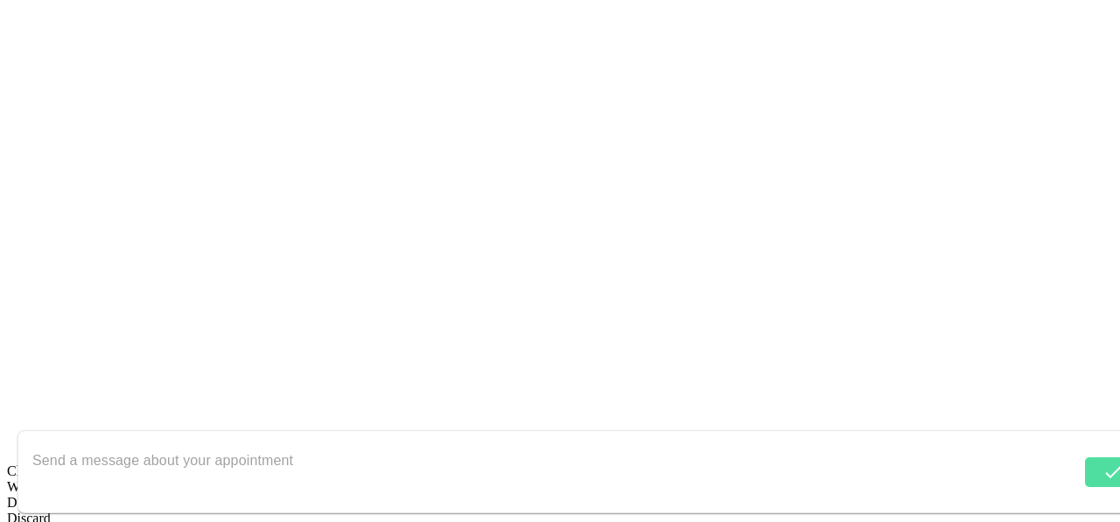
click at [575, 450] on textarea "Send a message about your appointment" at bounding box center [556, 471] width 1048 height 56
type textarea "I just re-submitted everything"
click at [1090, 461] on span "Send" at bounding box center [1106, 472] width 33 height 22
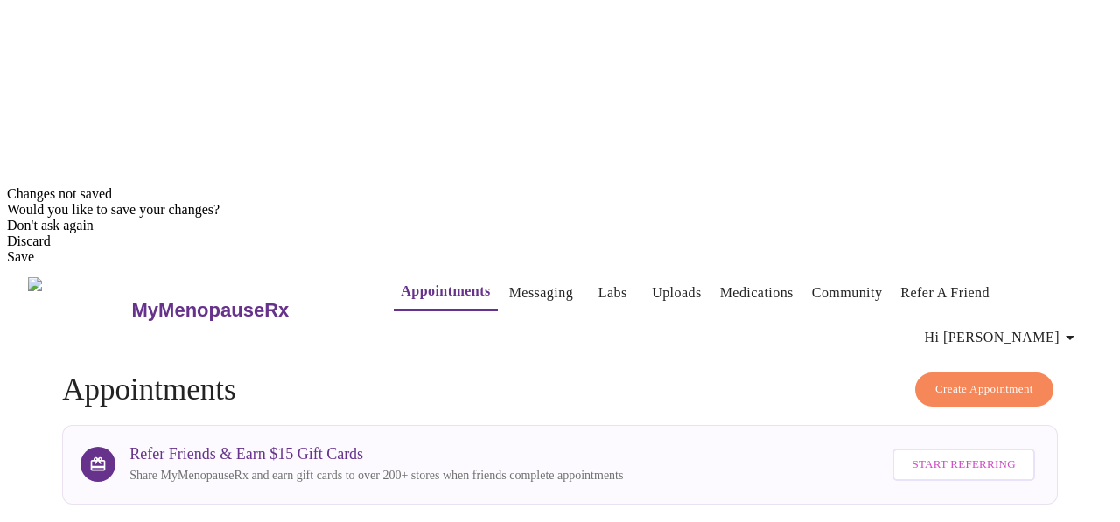
scroll to position [427, 0]
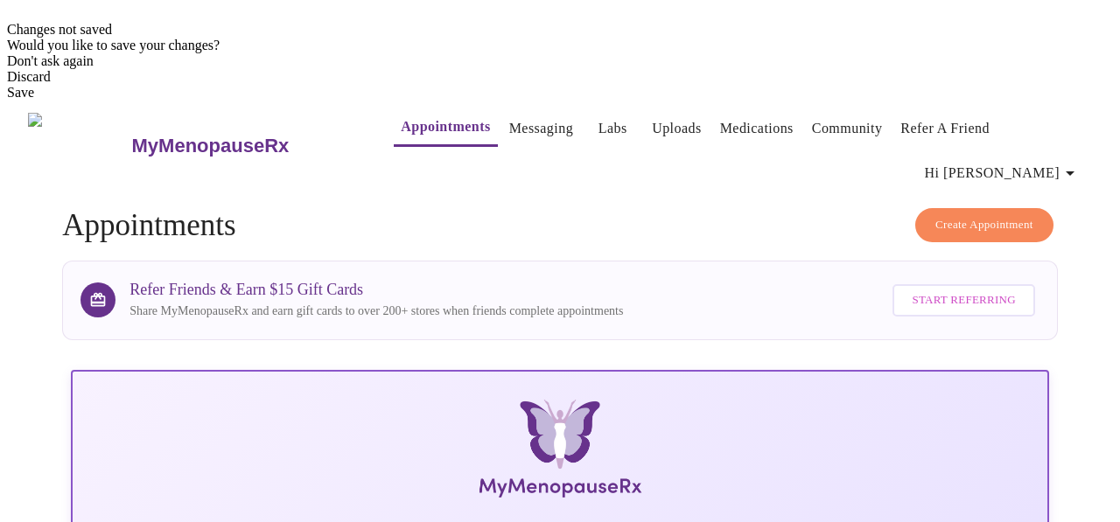
scroll to position [561, 0]
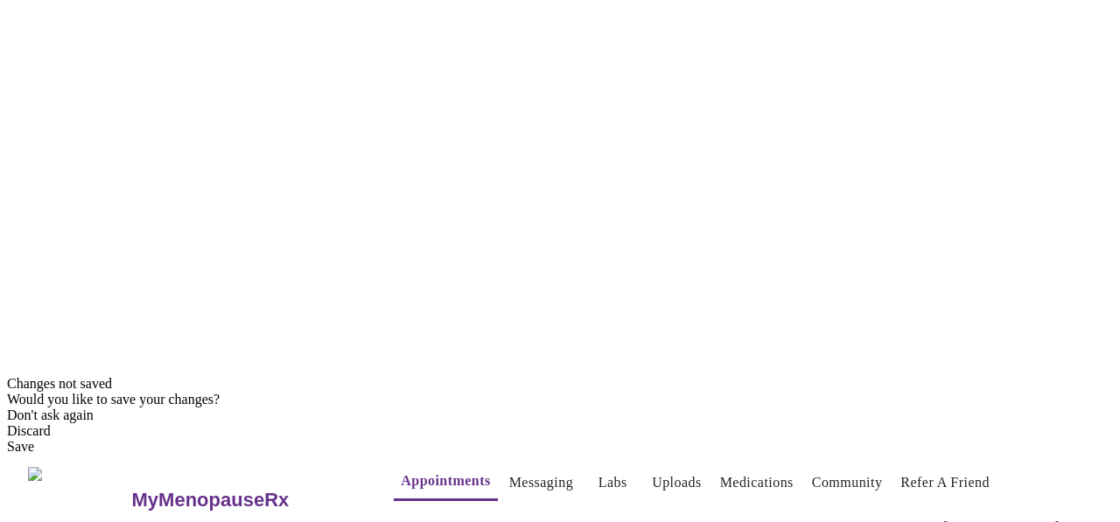
scroll to position [0, 0]
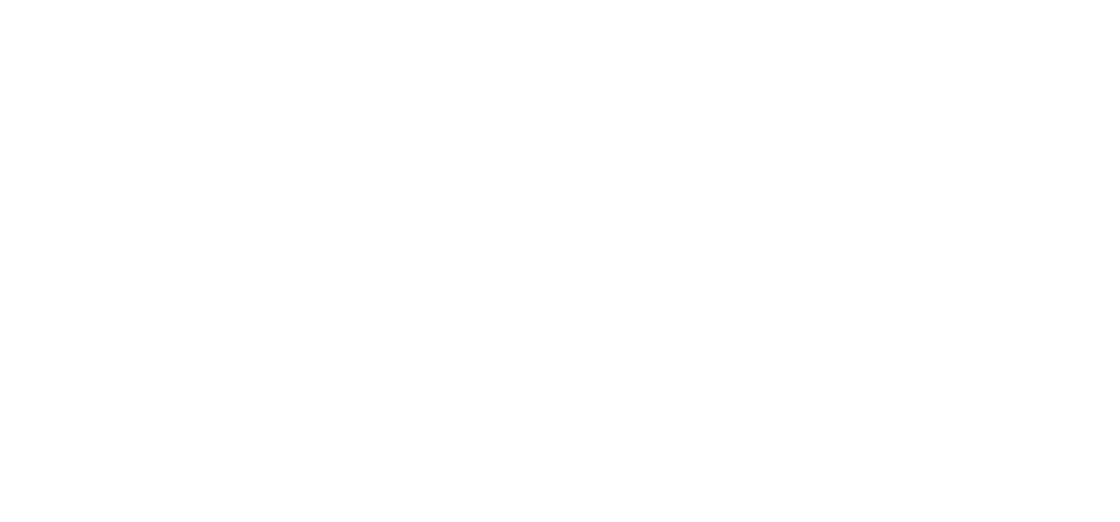
click at [577, 455] on textarea "Send a message about your appointment" at bounding box center [550, 471] width 1036 height 56
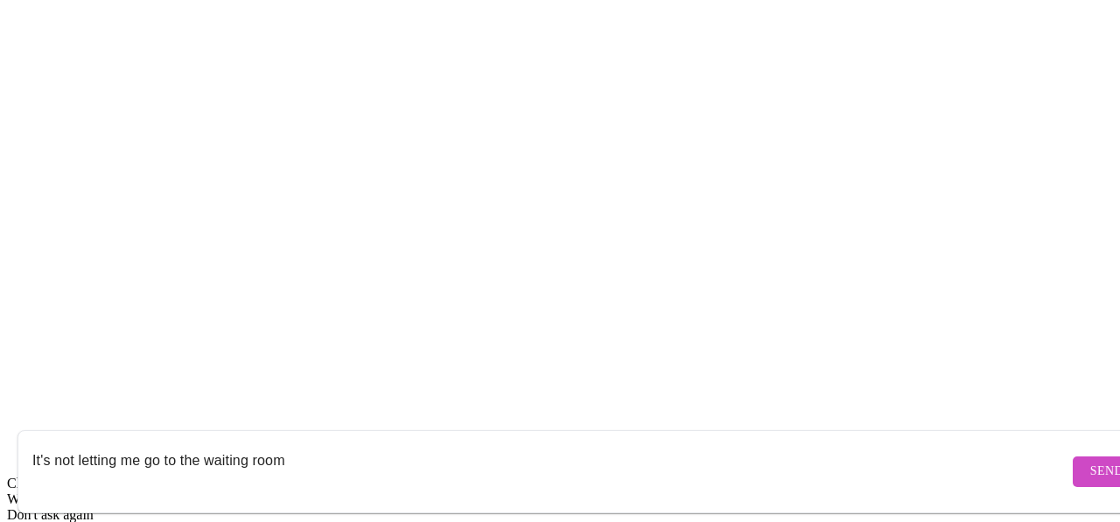
type textarea "It's not letting me go to the waiting room"
click at [1090, 461] on span "Send" at bounding box center [1106, 472] width 33 height 22
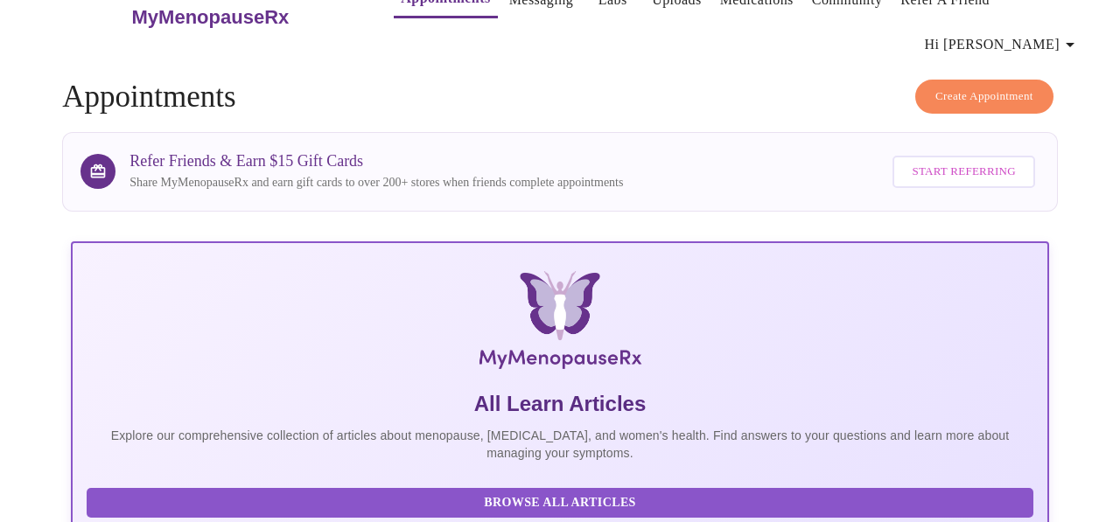
scroll to position [634, 0]
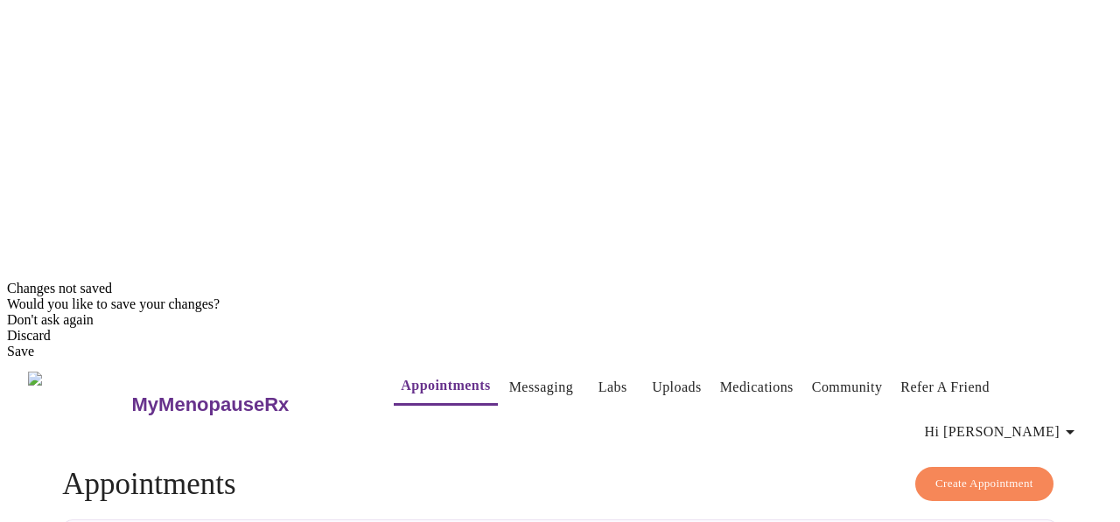
scroll to position [0, 0]
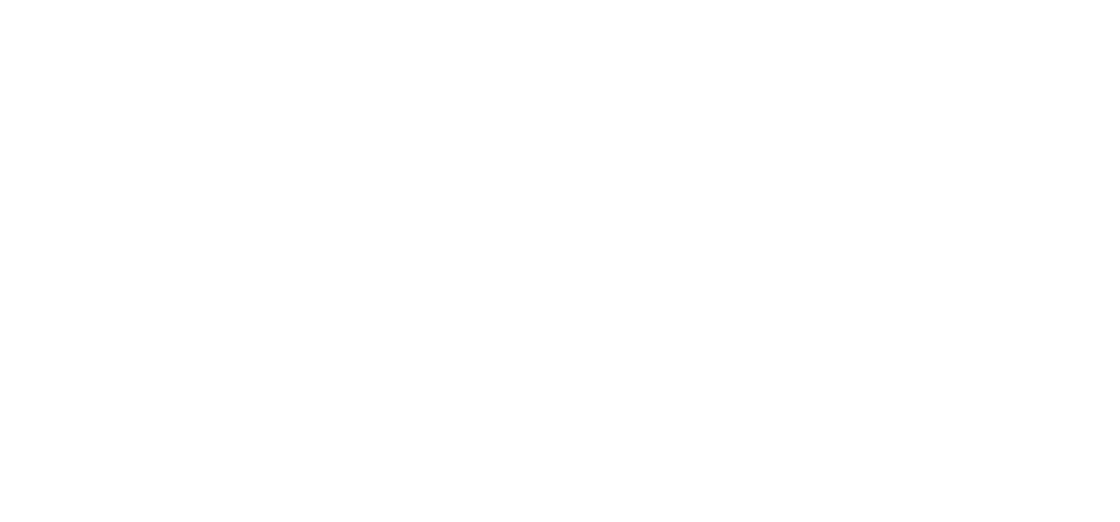
click at [381, 443] on textarea "Send a message about your appointment" at bounding box center [550, 471] width 1036 height 56
type textarea "I"
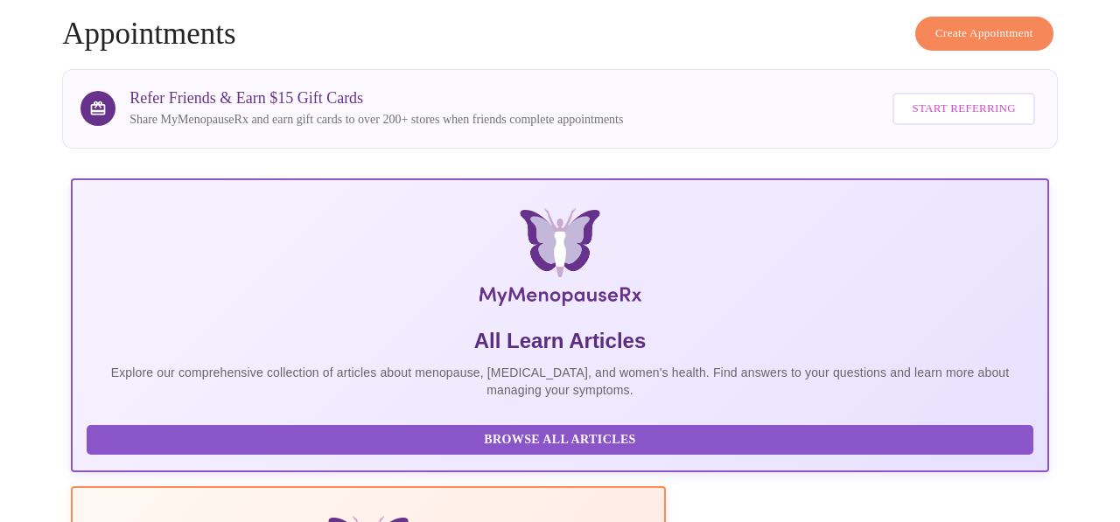
scroll to position [697, 0]
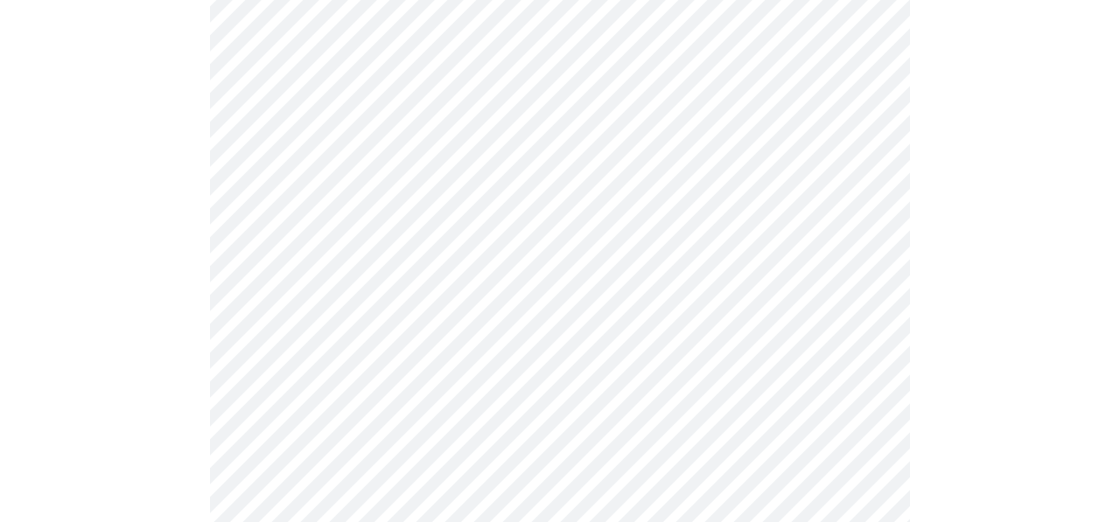
scroll to position [4926, 0]
